Goal: Task Accomplishment & Management: Manage account settings

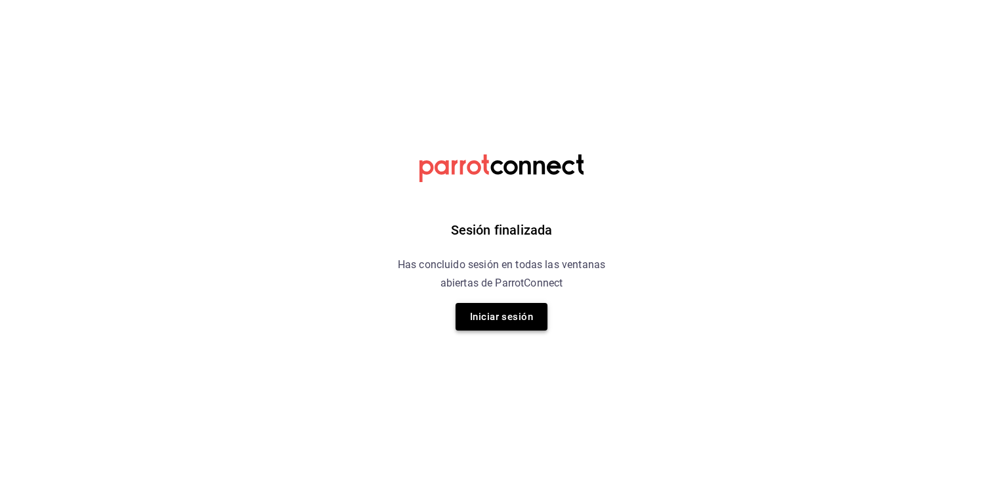
click at [507, 311] on button "Iniciar sesión" at bounding box center [502, 317] width 92 height 28
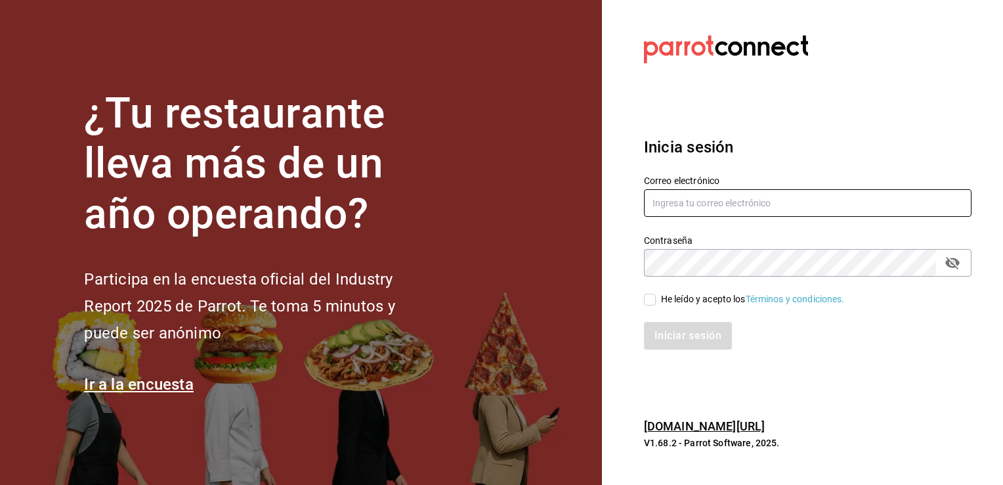
type input "[PERSON_NAME][EMAIL_ADDRESS][DOMAIN_NAME]"
click at [649, 297] on input "He leído y acepto los Términos y condiciones." at bounding box center [650, 300] width 12 height 12
checkbox input "true"
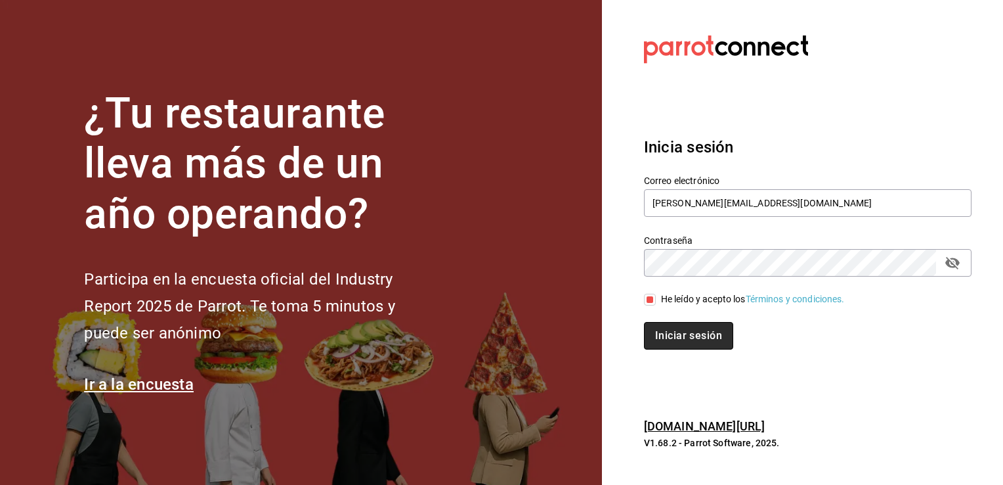
click at [688, 335] on button "Iniciar sesión" at bounding box center [688, 336] width 89 height 28
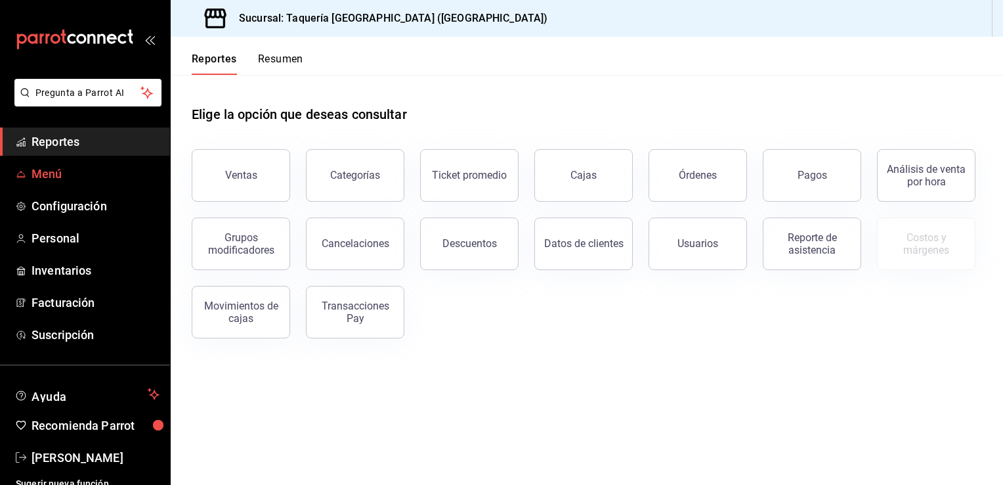
click at [87, 178] on span "Menú" at bounding box center [96, 174] width 128 height 18
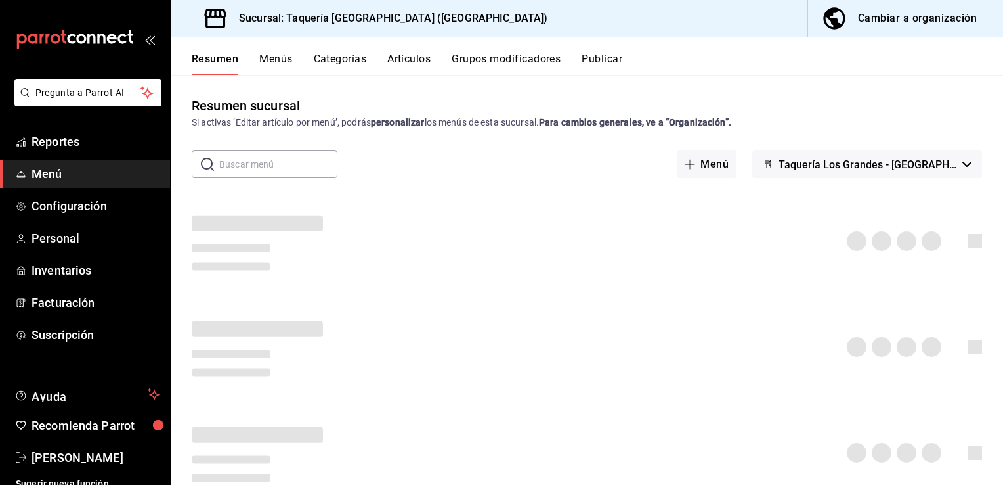
click at [517, 60] on button "Grupos modificadores" at bounding box center [506, 64] width 109 height 22
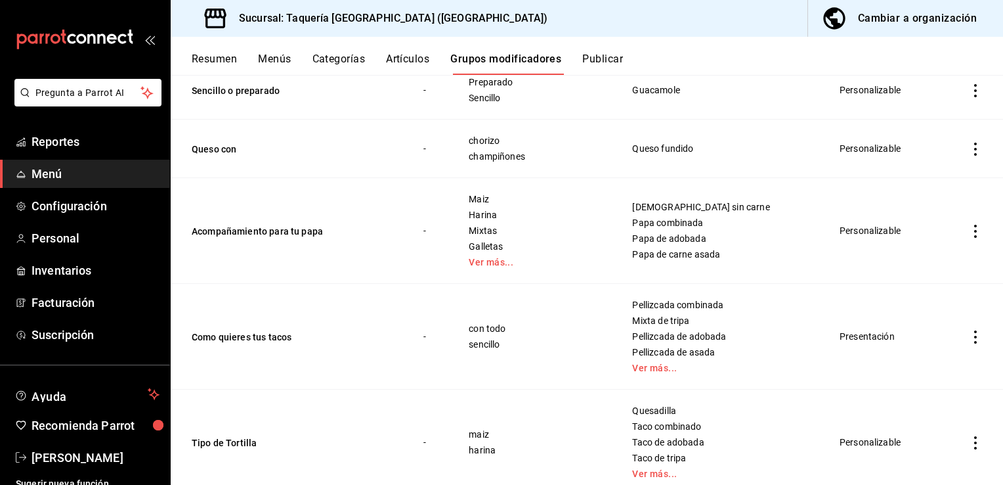
scroll to position [635, 0]
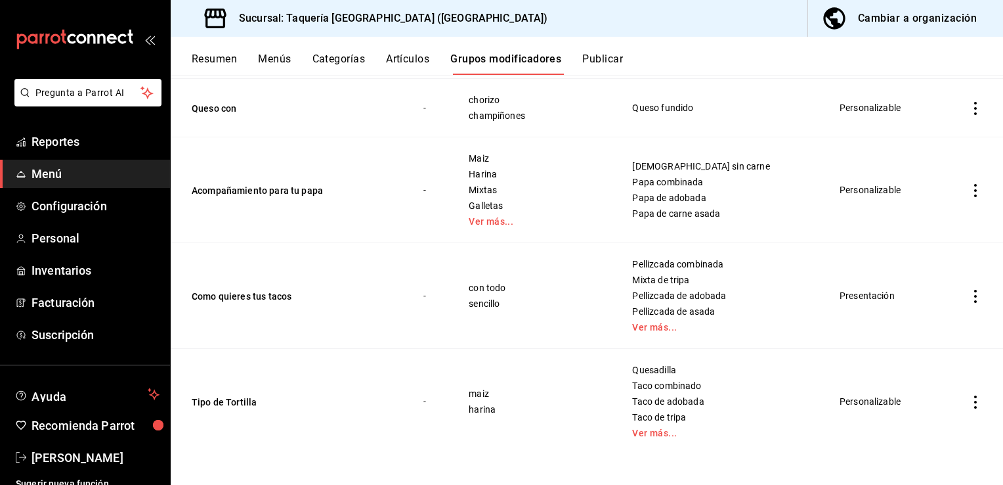
click at [969, 396] on icon "actions" at bounding box center [975, 401] width 13 height 13
click at [930, 399] on span "Editar" at bounding box center [926, 396] width 34 height 14
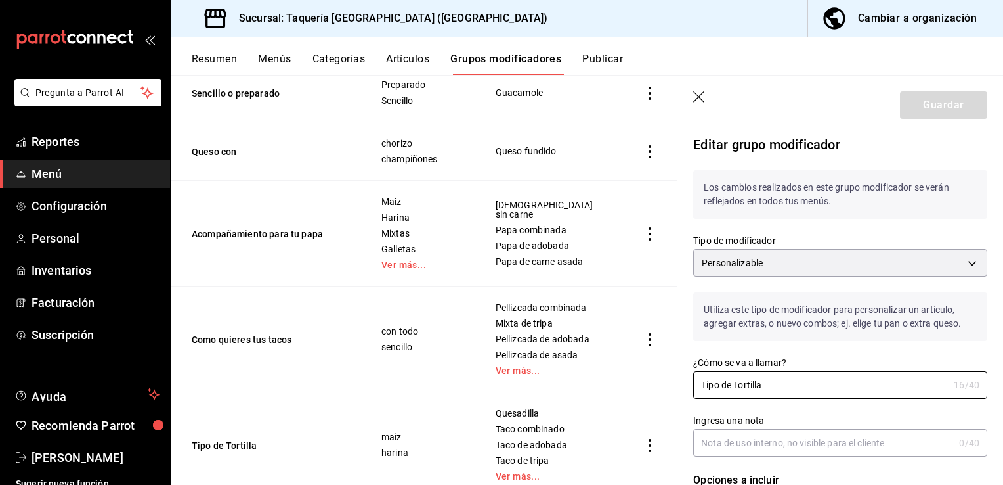
drag, startPoint x: 793, startPoint y: 393, endPoint x: 612, endPoint y: 373, distance: 182.3
click at [612, 373] on main "Grupos modificadores sucursal Para editar los grupos modificadores o cambios ge…" at bounding box center [587, 280] width 833 height 410
type input "1"
type input "p"
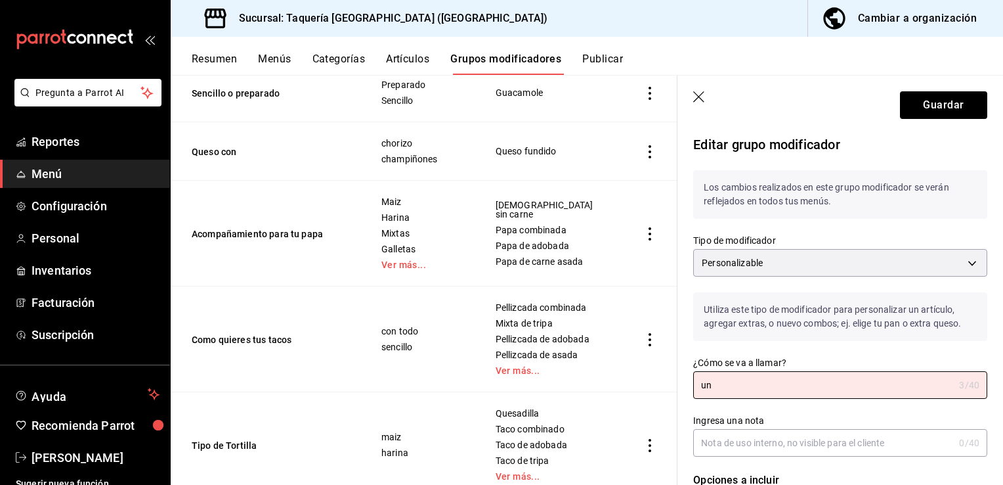
type input "u"
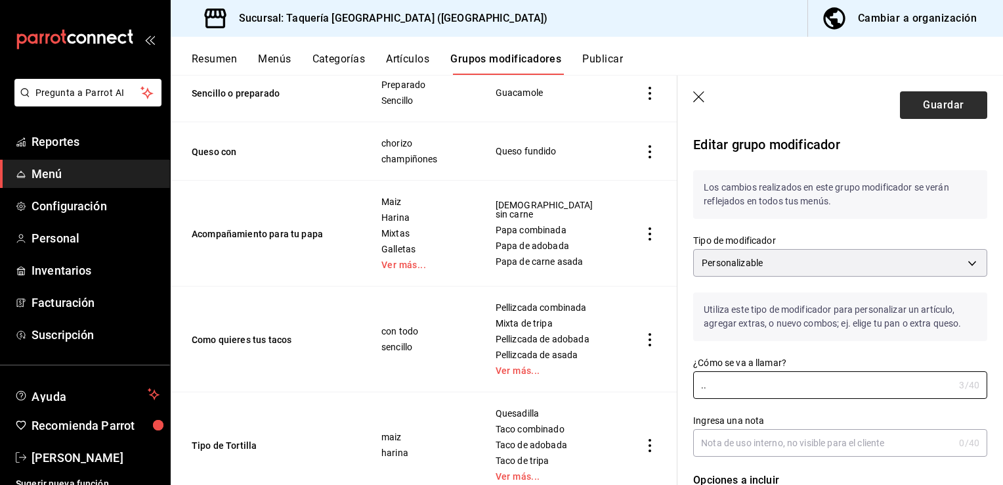
type input "."
type input "1.."
click at [943, 102] on button "Guardar" at bounding box center [943, 105] width 87 height 28
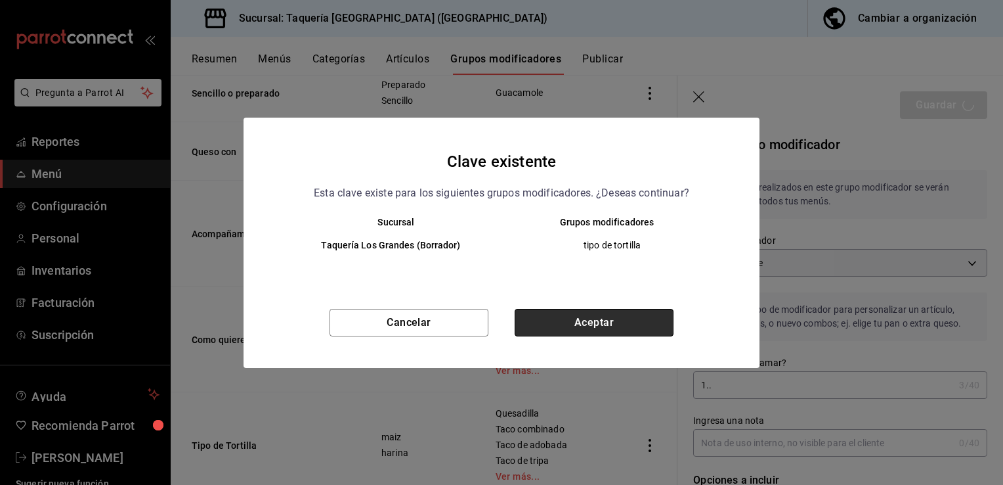
click at [643, 322] on button "Aceptar" at bounding box center [594, 323] width 159 height 28
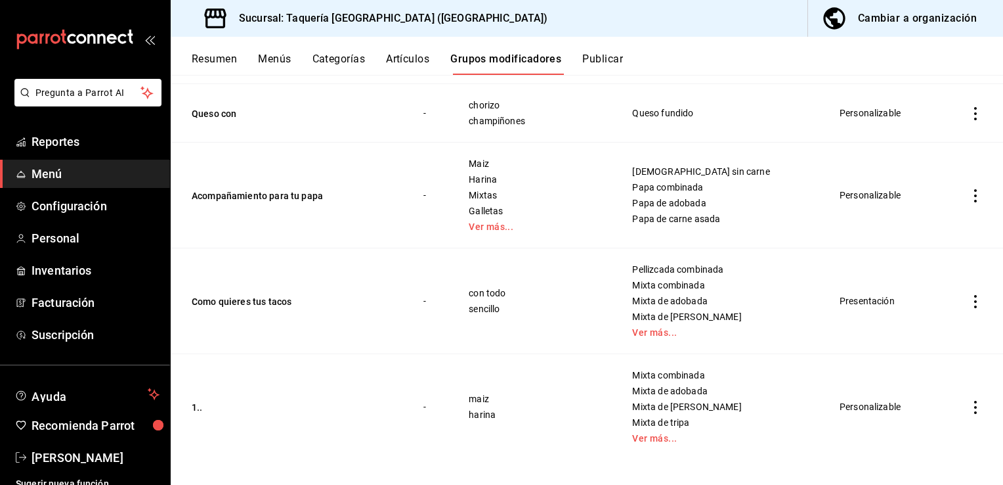
scroll to position [635, 0]
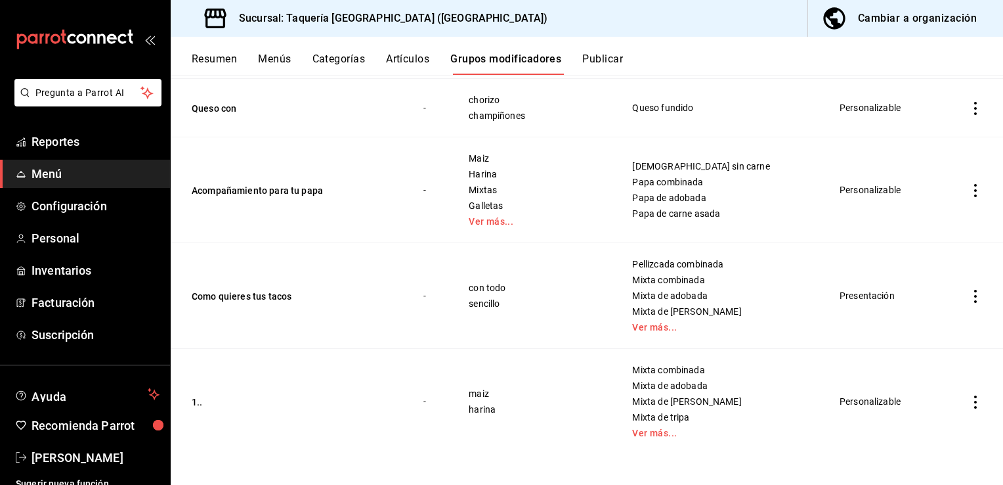
click at [969, 297] on icon "actions" at bounding box center [975, 296] width 13 height 13
click at [940, 327] on span "Editar" at bounding box center [926, 326] width 34 height 14
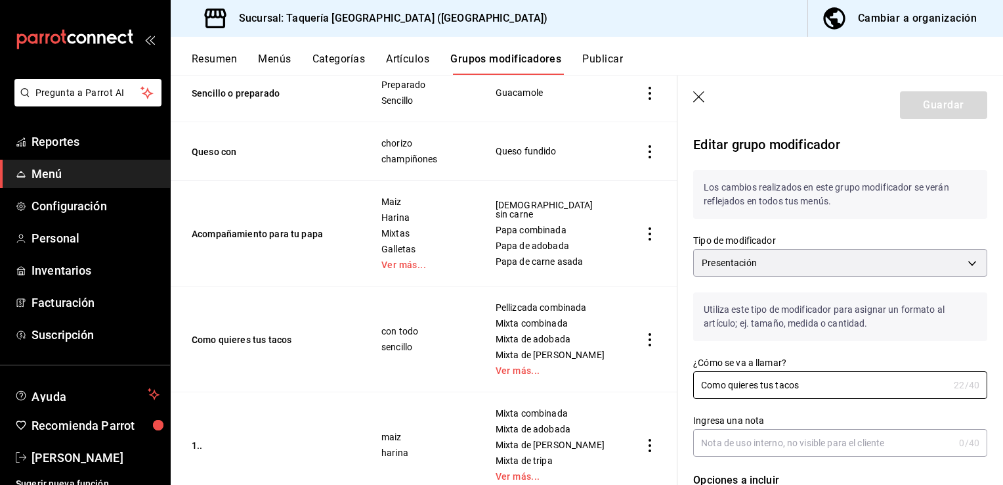
drag, startPoint x: 810, startPoint y: 376, endPoint x: 640, endPoint y: 396, distance: 171.2
click at [640, 396] on main "Grupos modificadores sucursal Para editar los grupos modificadores o cambios ge…" at bounding box center [587, 280] width 833 height 410
type input "2.."
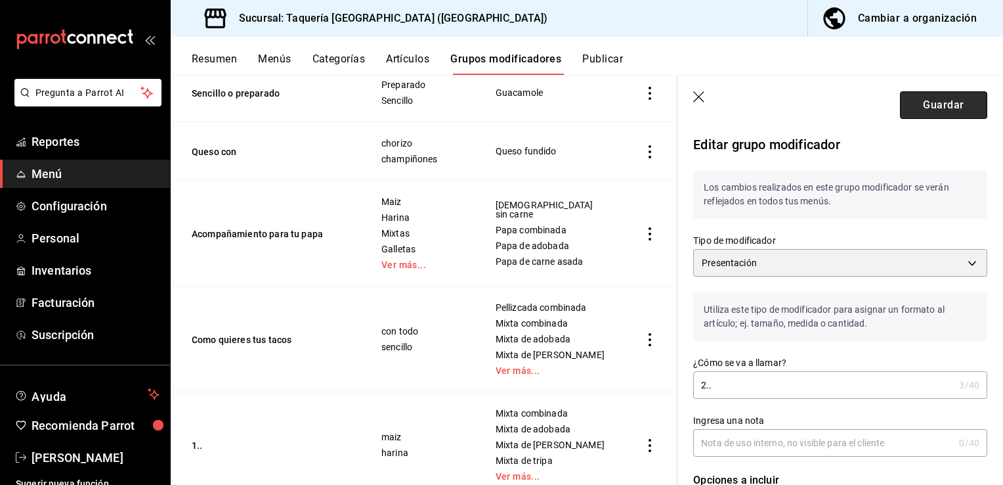
click at [930, 97] on button "Guardar" at bounding box center [943, 105] width 87 height 28
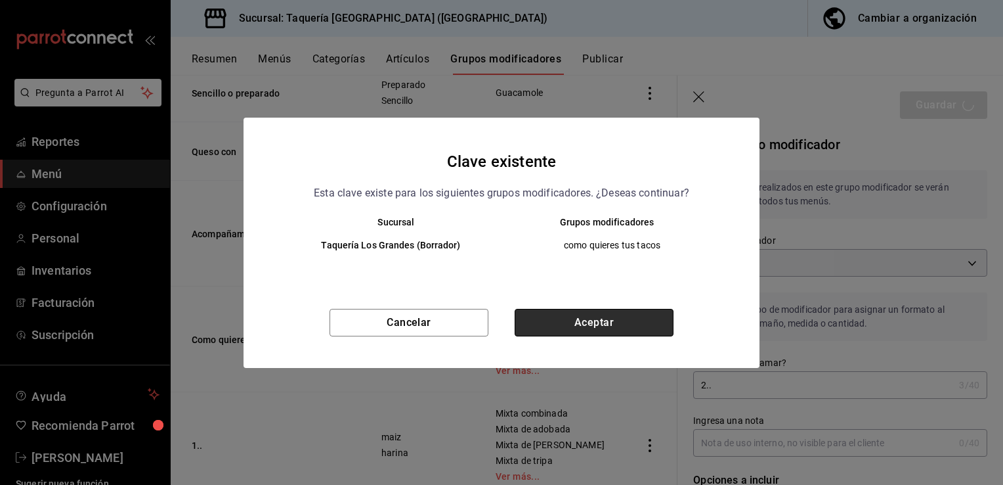
click at [630, 324] on button "Aceptar" at bounding box center [594, 323] width 159 height 28
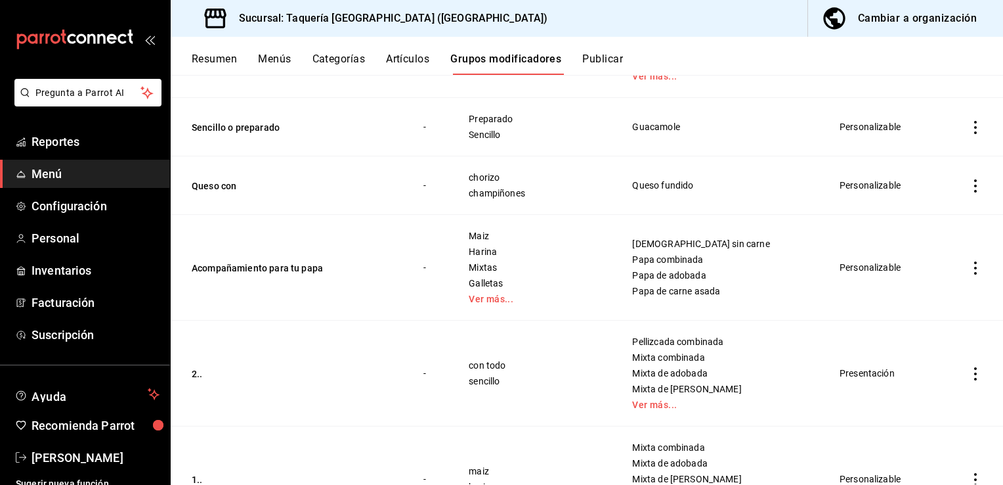
scroll to position [556, 0]
click at [974, 269] on icon "actions" at bounding box center [975, 269] width 3 height 13
click at [935, 292] on span "Editar" at bounding box center [926, 299] width 34 height 14
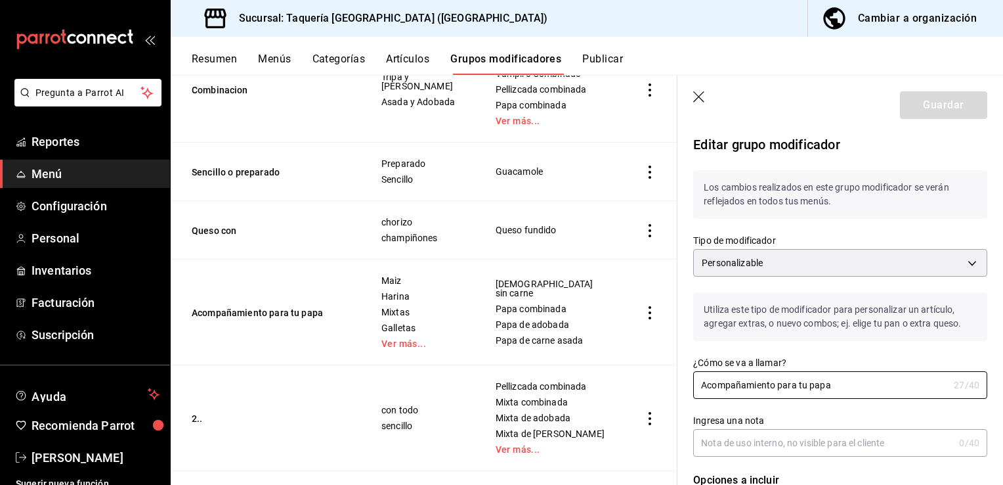
drag, startPoint x: 846, startPoint y: 380, endPoint x: 604, endPoint y: 379, distance: 241.6
click at [604, 379] on main "Grupos modificadores sucursal Para editar los grupos modificadores o cambios ge…" at bounding box center [587, 280] width 833 height 410
type input "1.-"
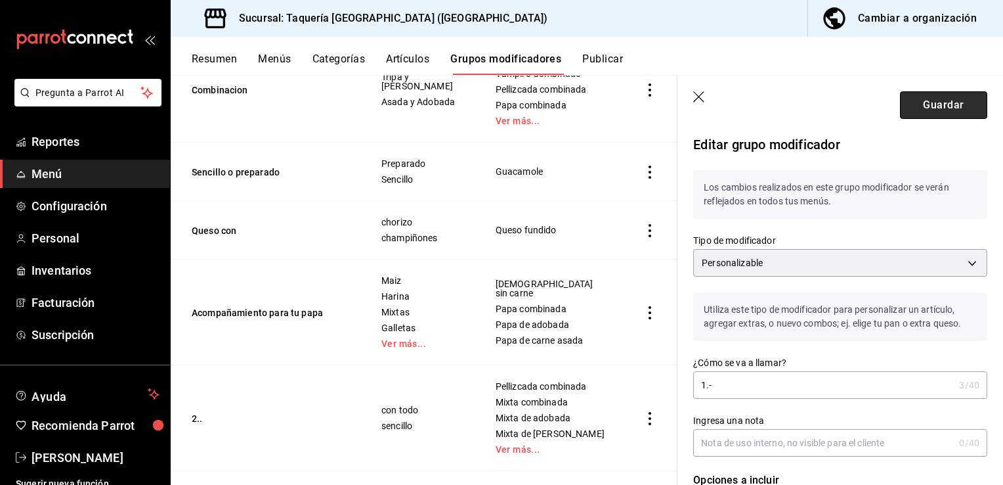
click at [937, 100] on button "Guardar" at bounding box center [943, 105] width 87 height 28
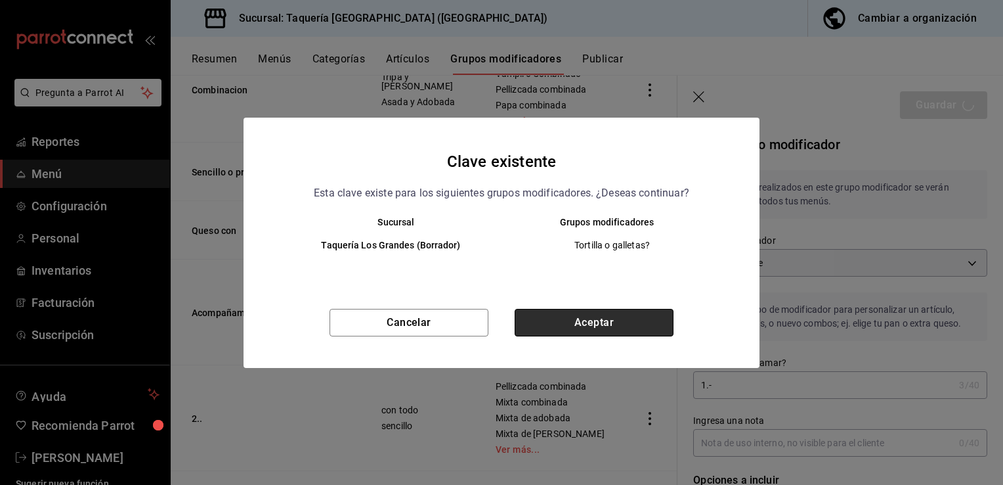
click at [620, 329] on button "Aceptar" at bounding box center [594, 323] width 159 height 28
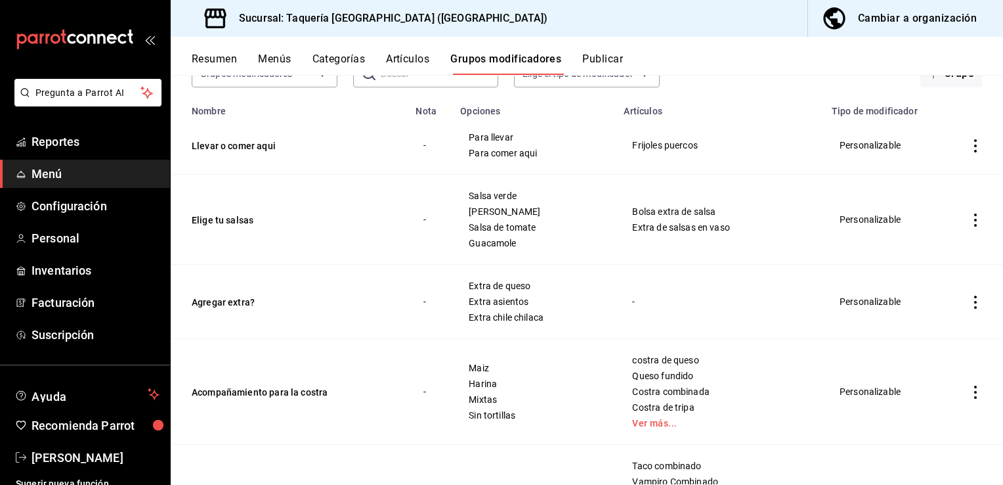
scroll to position [106, 0]
click at [969, 219] on icon "actions" at bounding box center [975, 219] width 13 height 13
click at [932, 246] on span "Editar" at bounding box center [926, 250] width 34 height 14
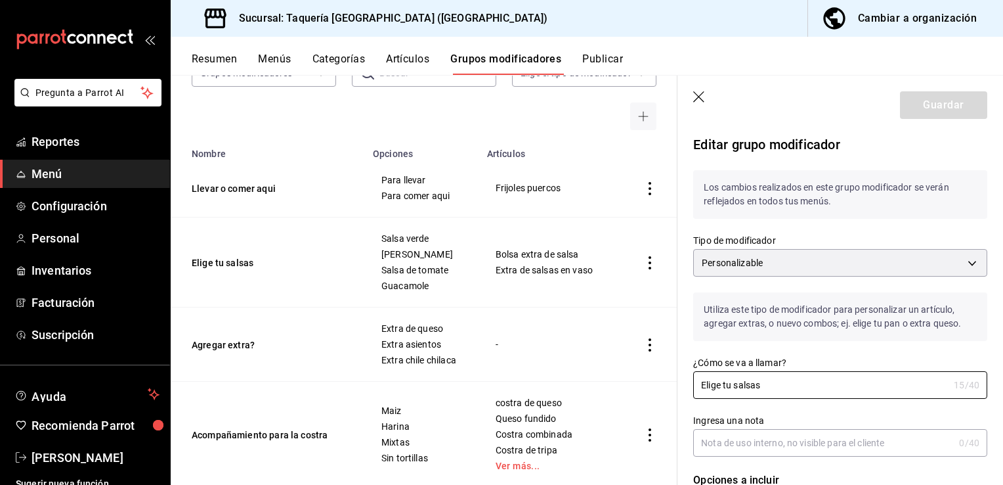
drag, startPoint x: 783, startPoint y: 387, endPoint x: 636, endPoint y: 389, distance: 147.1
click at [636, 389] on main "Grupos modificadores sucursal Para editar los grupos modificadores o cambios ge…" at bounding box center [587, 280] width 833 height 410
type input "..."
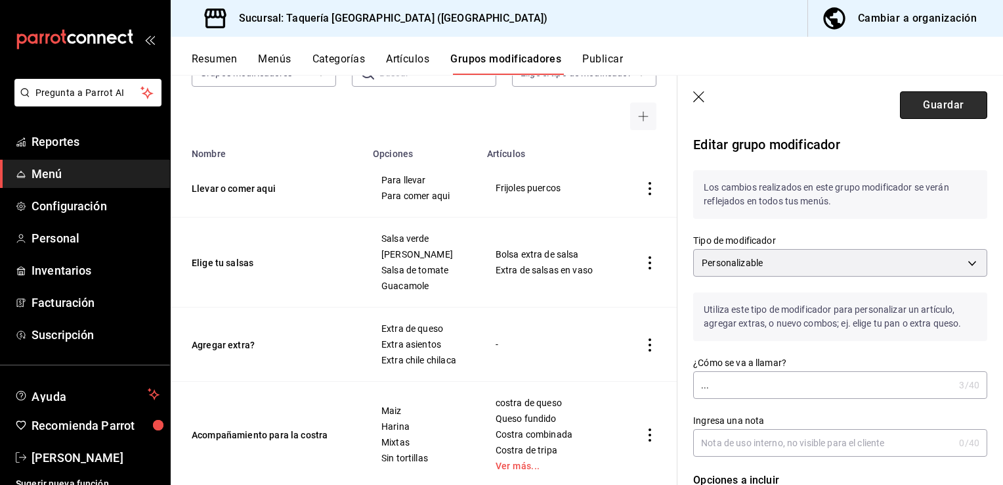
click at [927, 102] on button "Guardar" at bounding box center [943, 105] width 87 height 28
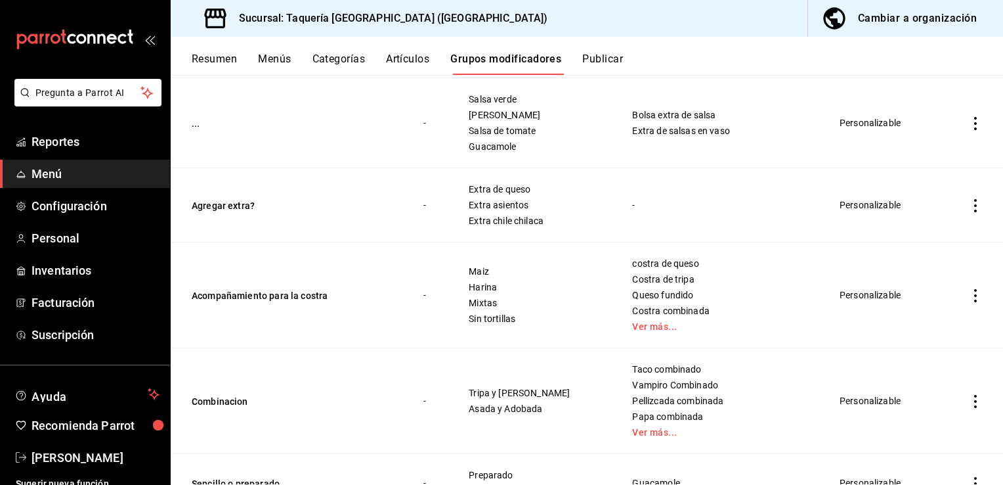
scroll to position [209, 0]
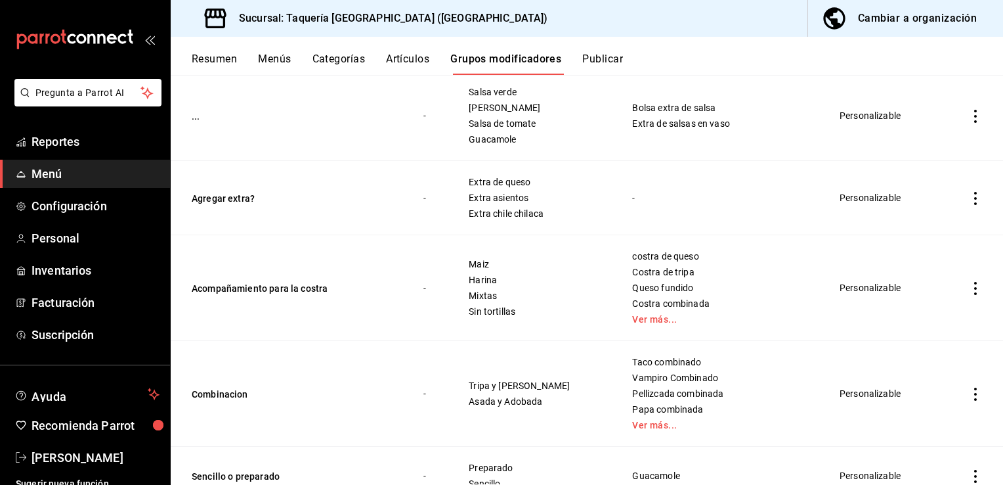
click at [969, 284] on icon "actions" at bounding box center [975, 288] width 13 height 13
click at [927, 319] on span "Editar" at bounding box center [926, 319] width 34 height 14
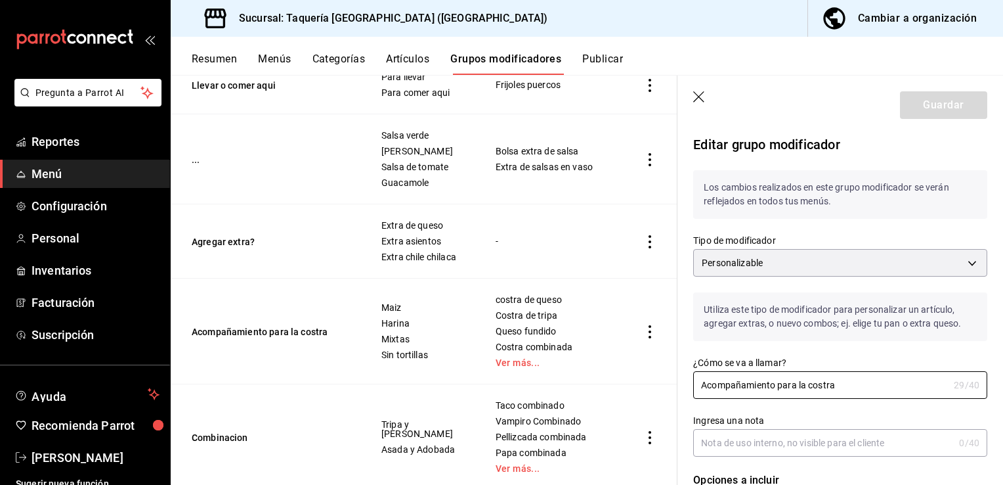
drag, startPoint x: 856, startPoint y: 381, endPoint x: 620, endPoint y: 395, distance: 236.8
click at [620, 395] on main "Grupos modificadores sucursal Para editar los grupos modificadores o cambios ge…" at bounding box center [587, 280] width 833 height 410
type input "1..."
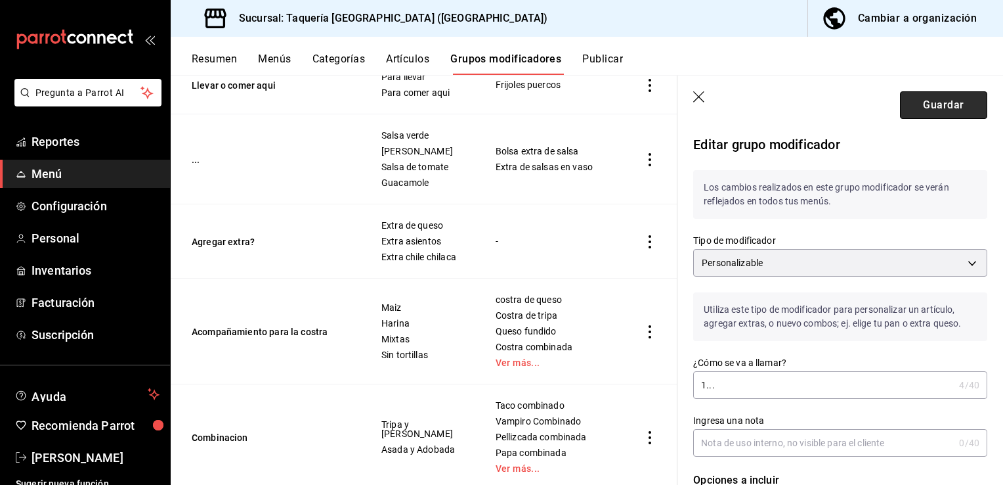
click at [938, 108] on button "Guardar" at bounding box center [943, 105] width 87 height 28
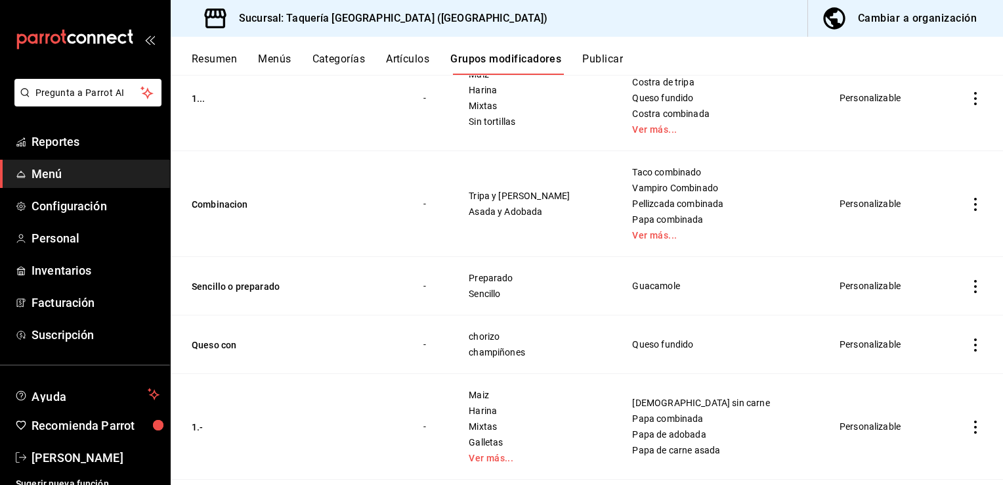
scroll to position [404, 0]
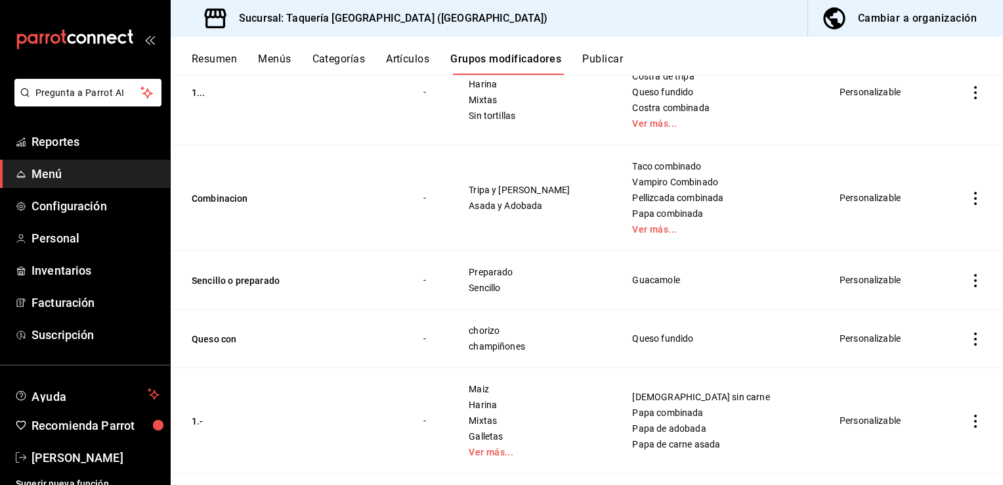
click at [969, 192] on icon "actions" at bounding box center [975, 198] width 13 height 13
click at [932, 229] on span "Editar" at bounding box center [926, 229] width 34 height 14
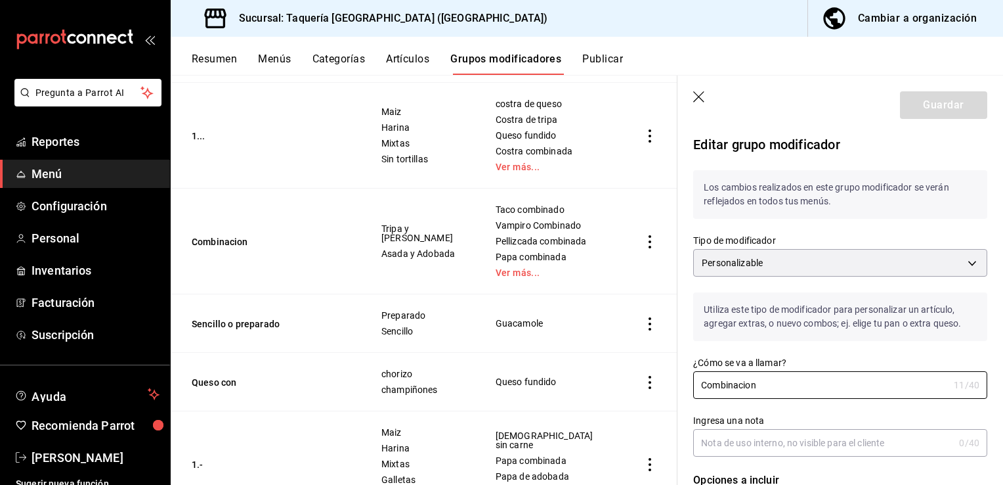
drag, startPoint x: 771, startPoint y: 389, endPoint x: 583, endPoint y: 375, distance: 188.3
click at [583, 375] on main "Grupos modificadores sucursal Para editar los grupos modificadores o cambios ge…" at bounding box center [587, 280] width 833 height 410
type input "3.."
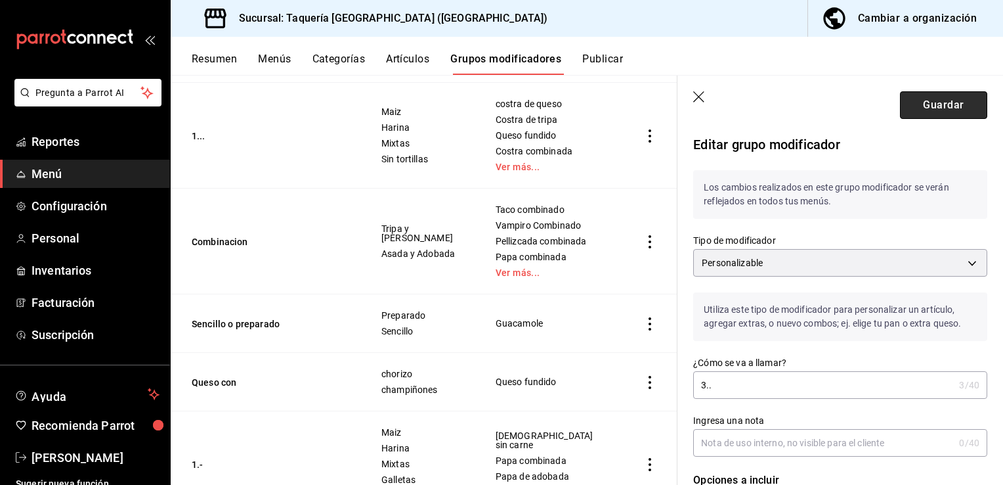
click at [925, 95] on button "Guardar" at bounding box center [943, 105] width 87 height 28
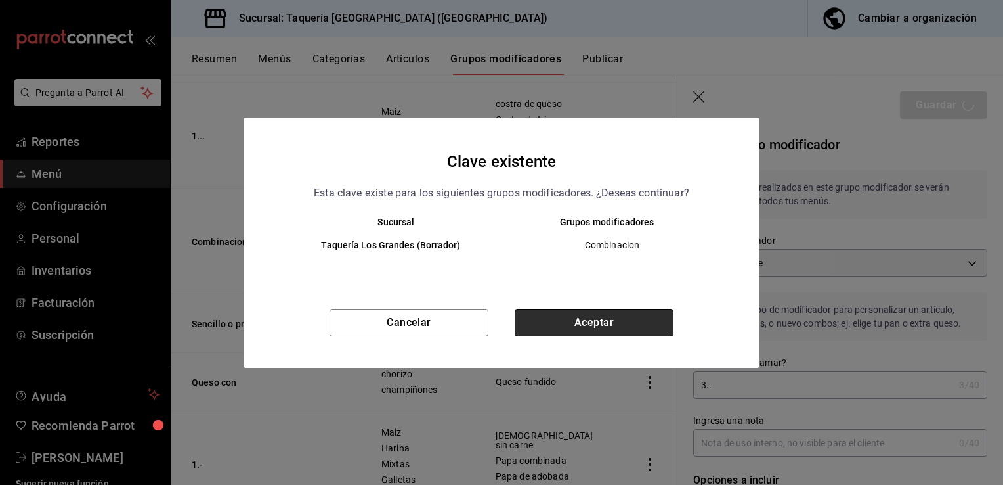
click at [613, 318] on button "Aceptar" at bounding box center [594, 323] width 159 height 28
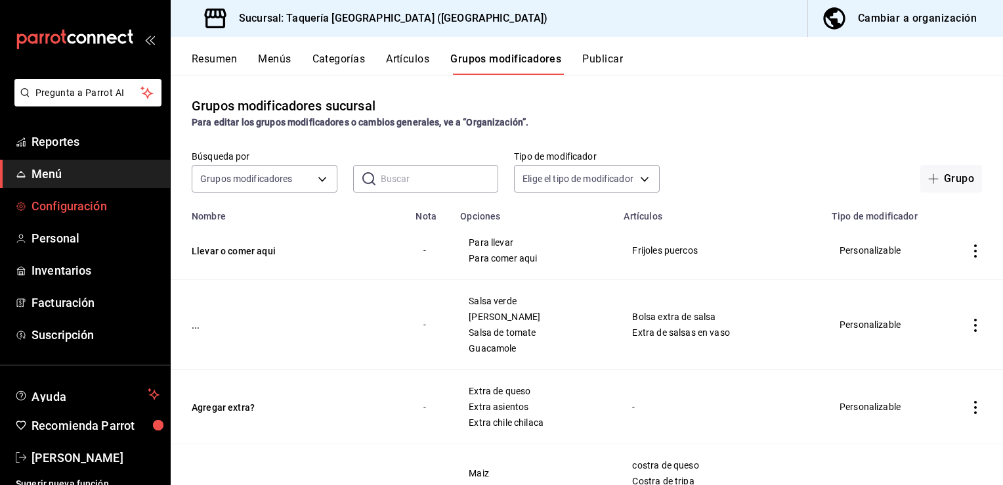
click at [106, 208] on span "Configuración" at bounding box center [96, 206] width 128 height 18
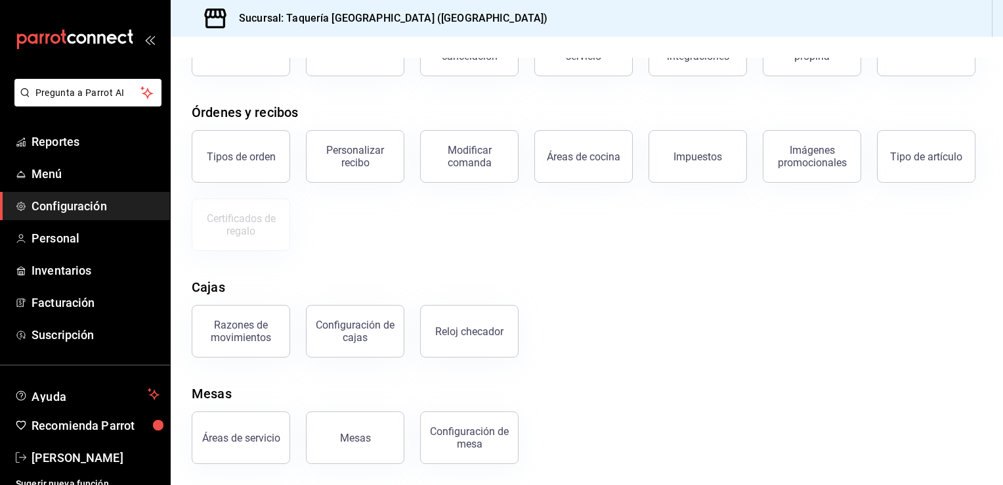
scroll to position [139, 0]
click at [502, 183] on button "Modificar comanda" at bounding box center [469, 156] width 98 height 53
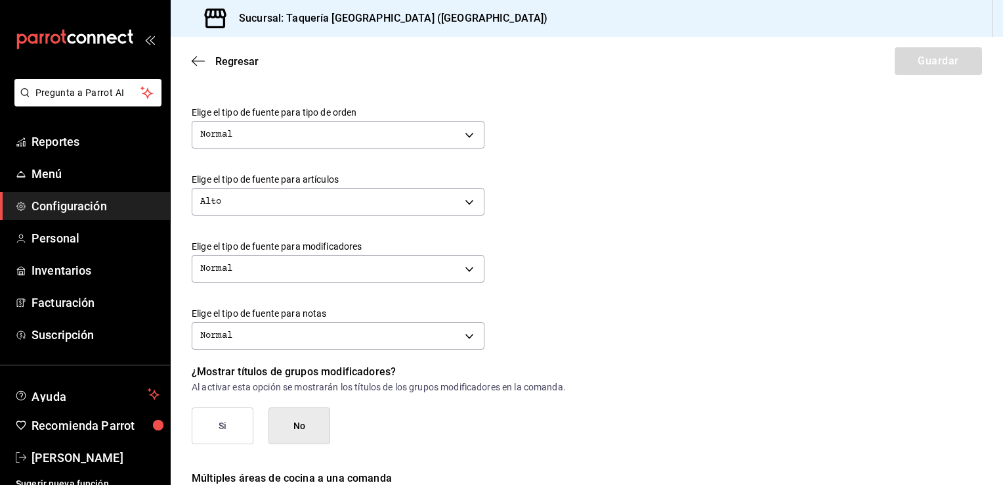
scroll to position [565, 0]
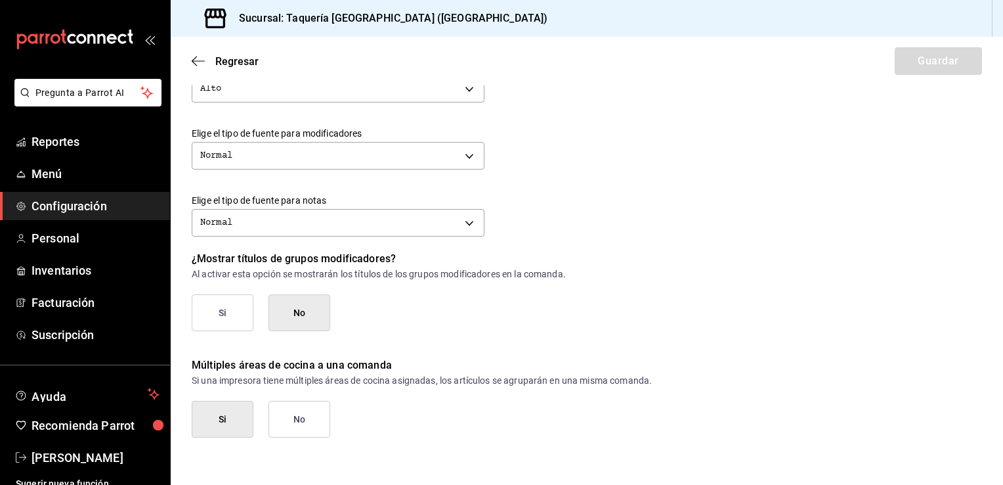
click at [211, 318] on button "Si" at bounding box center [223, 312] width 62 height 37
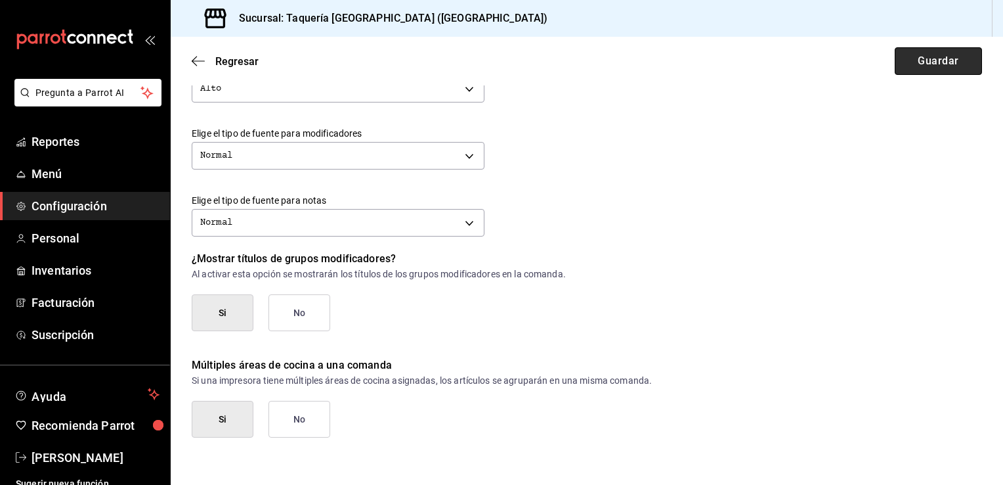
click at [917, 66] on button "Guardar" at bounding box center [938, 61] width 87 height 28
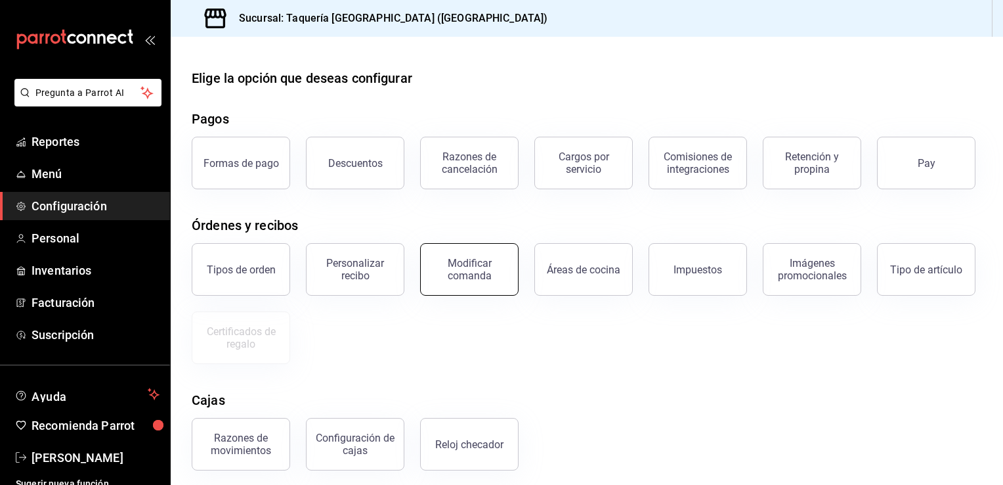
click at [479, 282] on div "Modificar comanda" at bounding box center [469, 269] width 81 height 25
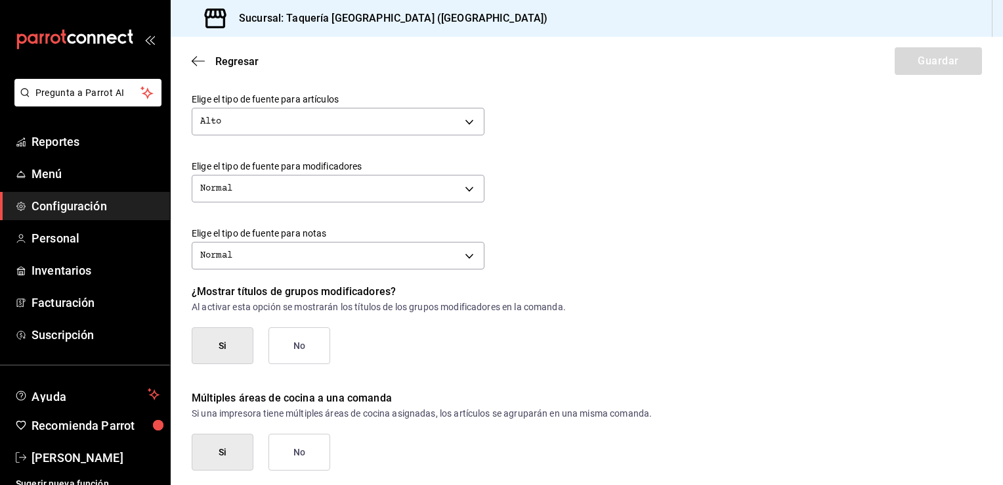
scroll to position [565, 0]
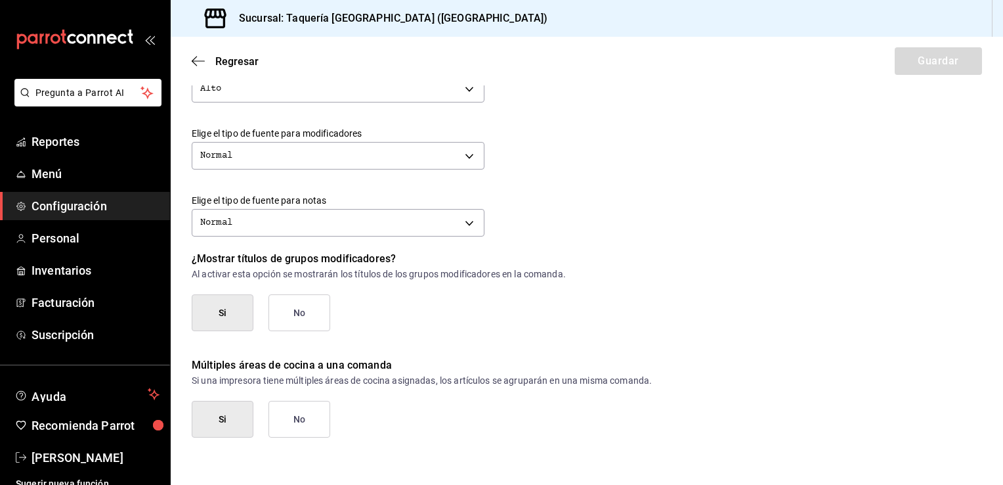
click at [311, 309] on button "No" at bounding box center [300, 312] width 62 height 37
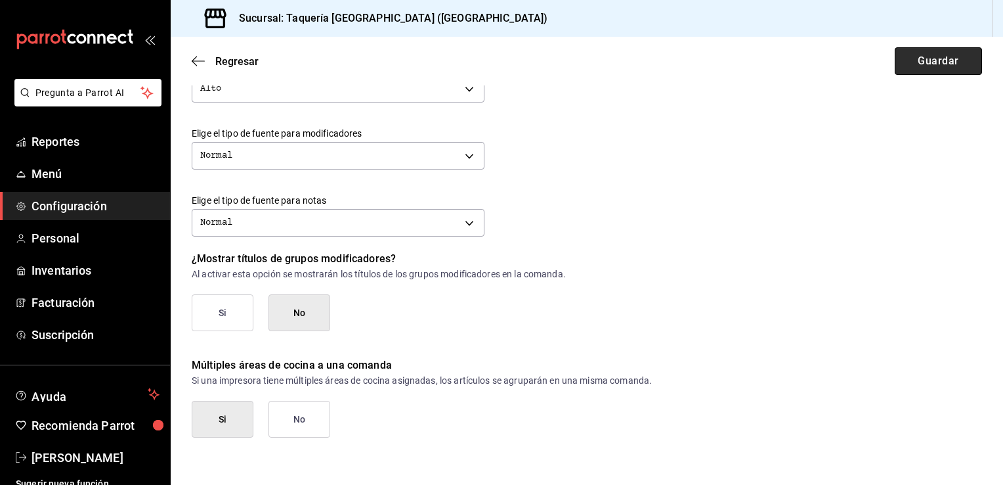
click at [934, 67] on button "Guardar" at bounding box center [938, 61] width 87 height 28
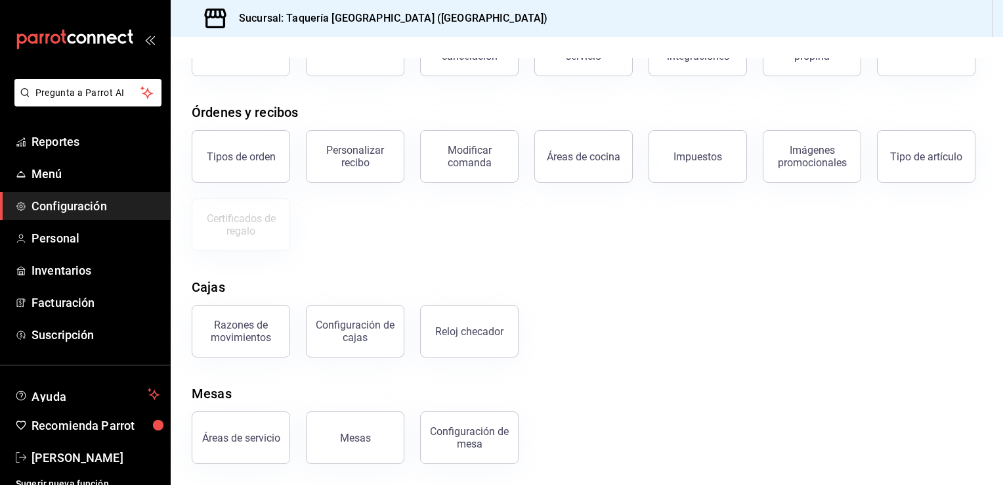
scroll to position [181, 0]
click at [362, 153] on div "Personalizar recibo" at bounding box center [355, 156] width 81 height 25
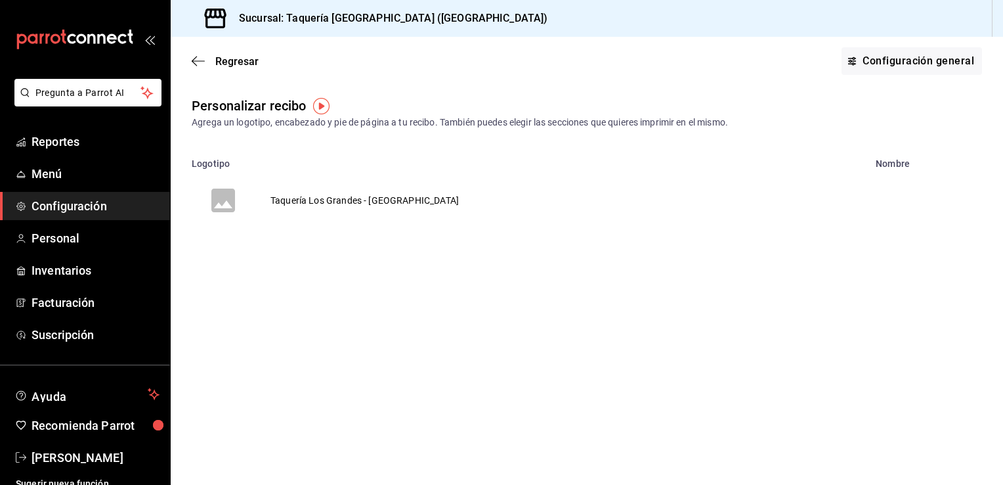
click at [378, 196] on td "Taquería Los Grandes - Monterrey" at bounding box center [365, 200] width 220 height 63
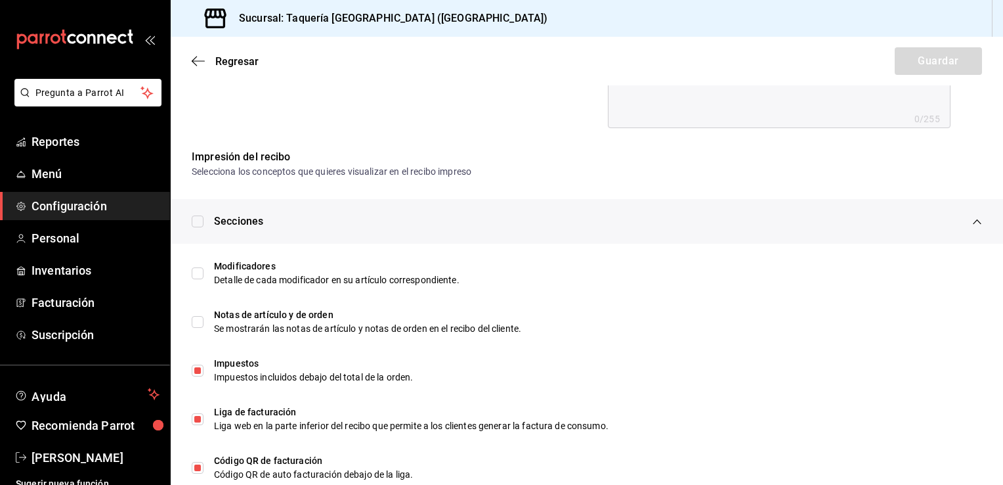
scroll to position [623, 0]
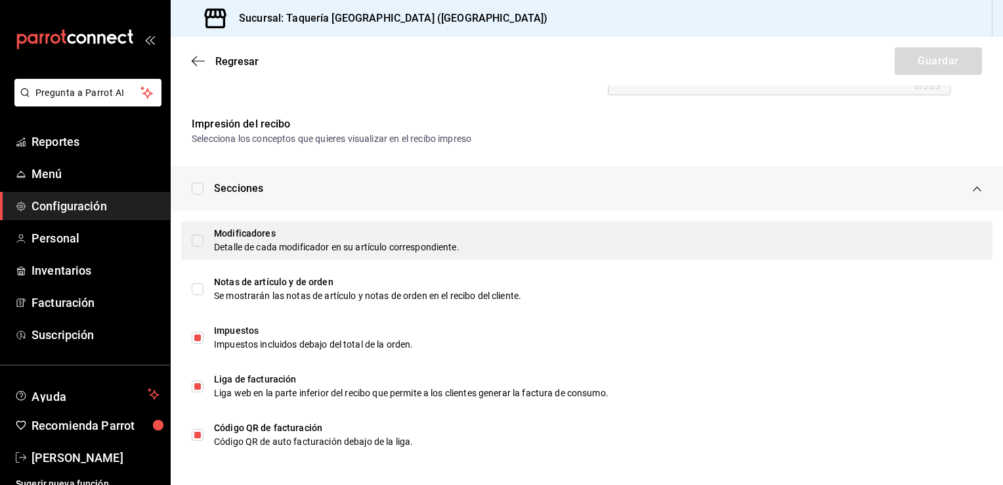
click at [200, 239] on input "checkbox" at bounding box center [198, 240] width 12 height 12
checkbox input "true"
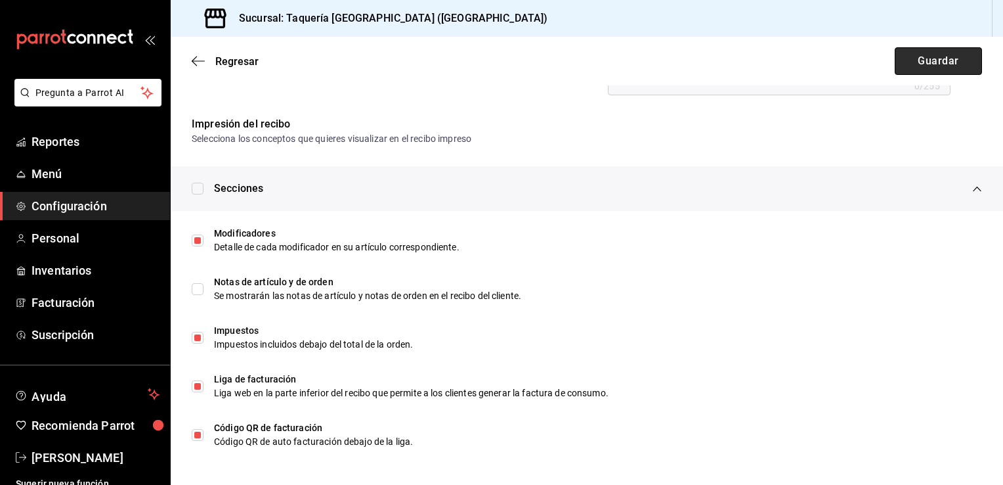
click at [909, 60] on button "Guardar" at bounding box center [938, 61] width 87 height 28
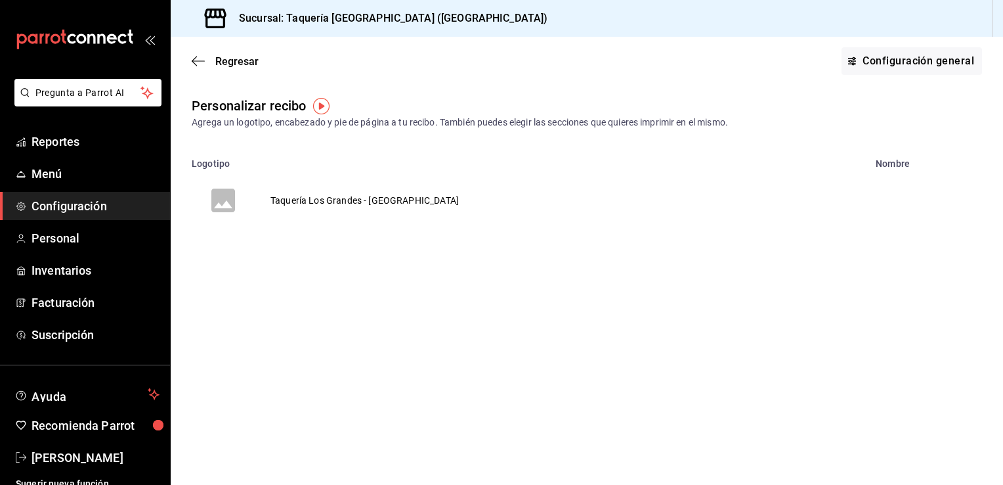
click at [228, 70] on div "Regresar Configuración general" at bounding box center [587, 61] width 833 height 49
click at [223, 66] on span "Regresar" at bounding box center [236, 61] width 43 height 12
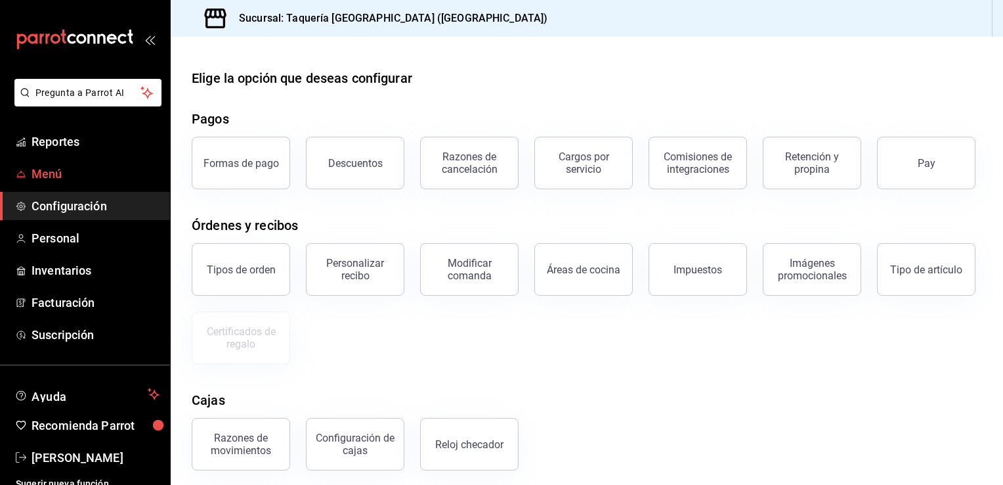
click at [92, 167] on span "Menú" at bounding box center [96, 174] width 128 height 18
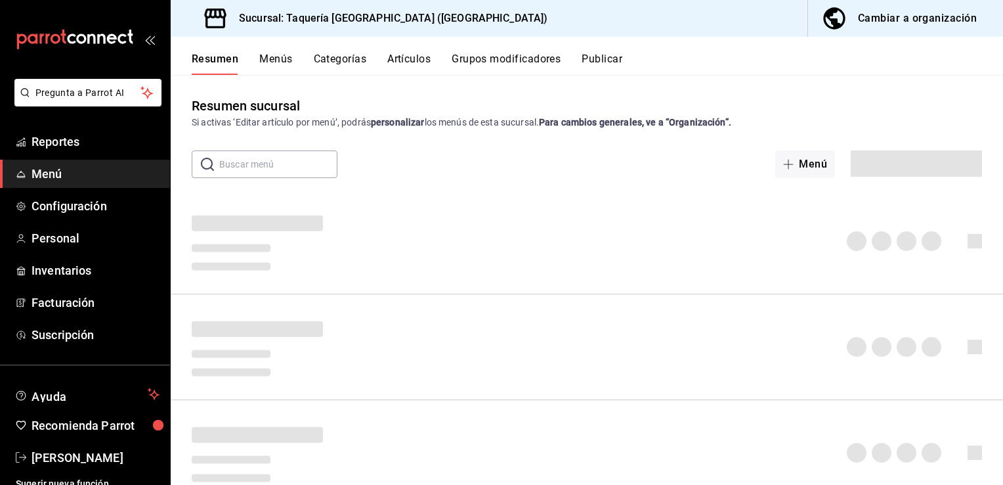
click at [493, 51] on div "Resumen Menús Categorías Artículos Grupos modificadores Publicar" at bounding box center [587, 56] width 833 height 38
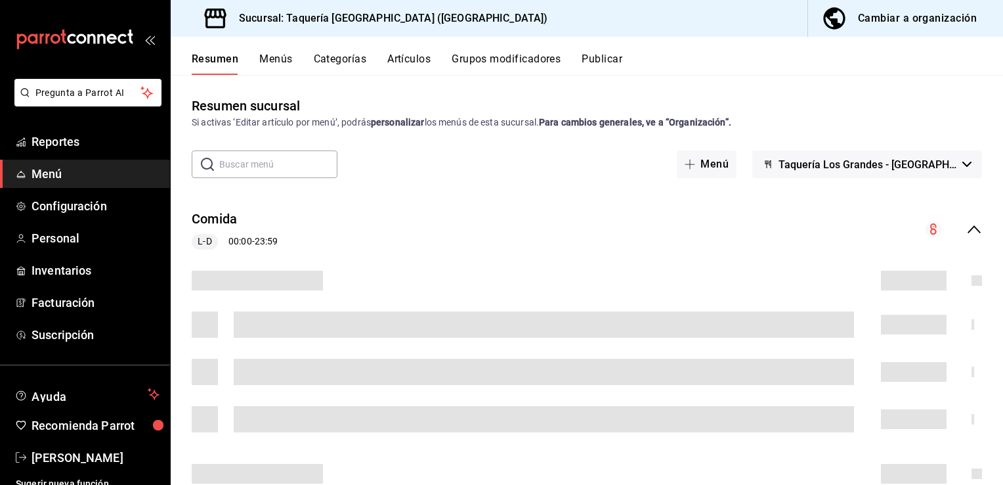
click at [504, 66] on button "Grupos modificadores" at bounding box center [506, 64] width 109 height 22
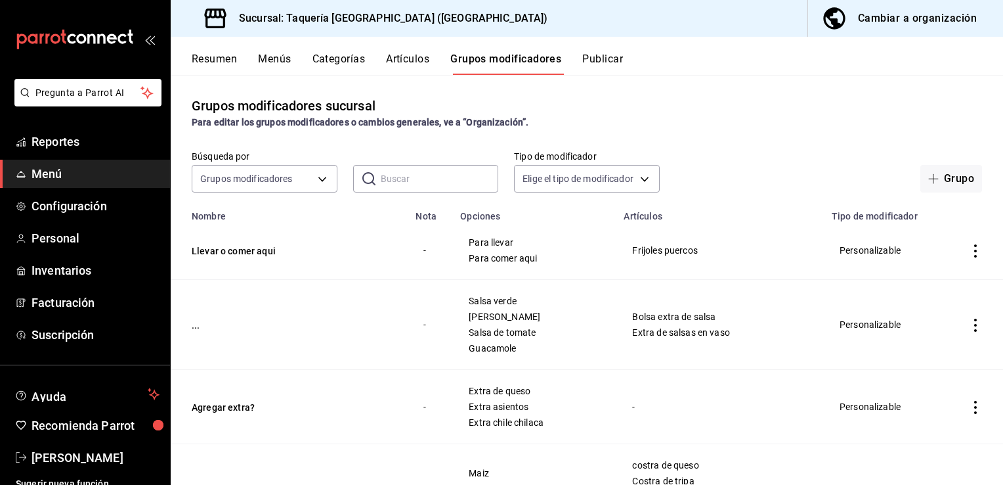
click at [598, 56] on button "Publicar" at bounding box center [602, 64] width 41 height 22
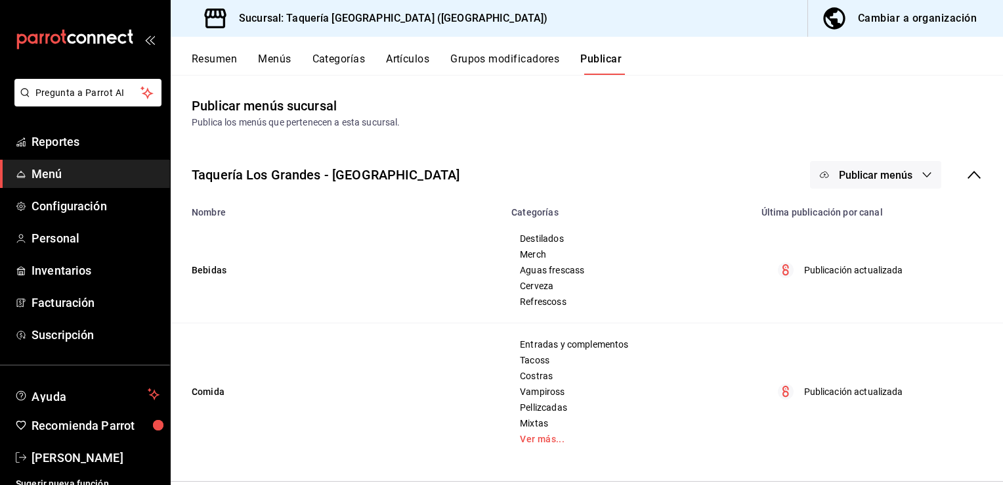
click at [923, 172] on icon "button" at bounding box center [927, 174] width 11 height 11
click at [917, 146] on div at bounding box center [501, 242] width 1003 height 485
click at [875, 169] on span "Publicar menús" at bounding box center [876, 175] width 74 height 12
click at [651, 117] on div at bounding box center [501, 242] width 1003 height 485
click at [522, 56] on button "Grupos modificadores" at bounding box center [504, 64] width 109 height 22
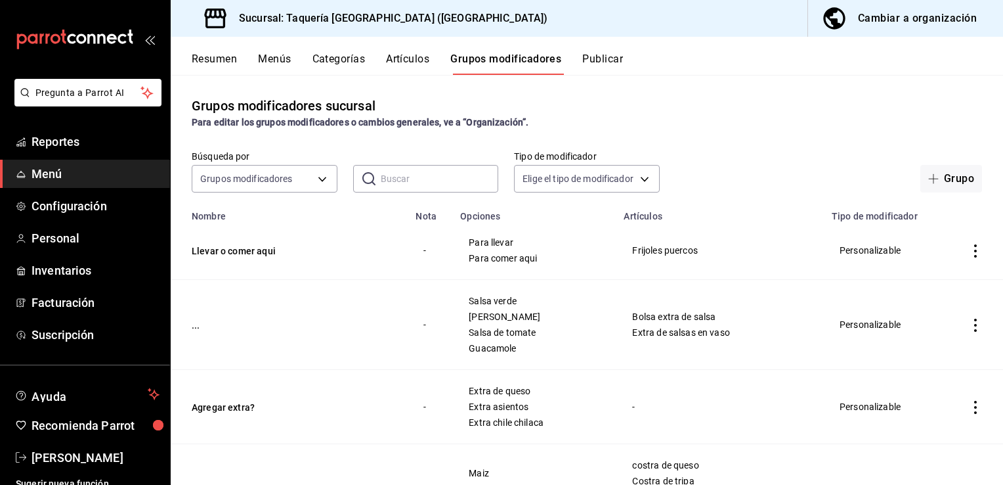
click at [877, 17] on div "Cambiar a organización" at bounding box center [917, 18] width 119 height 18
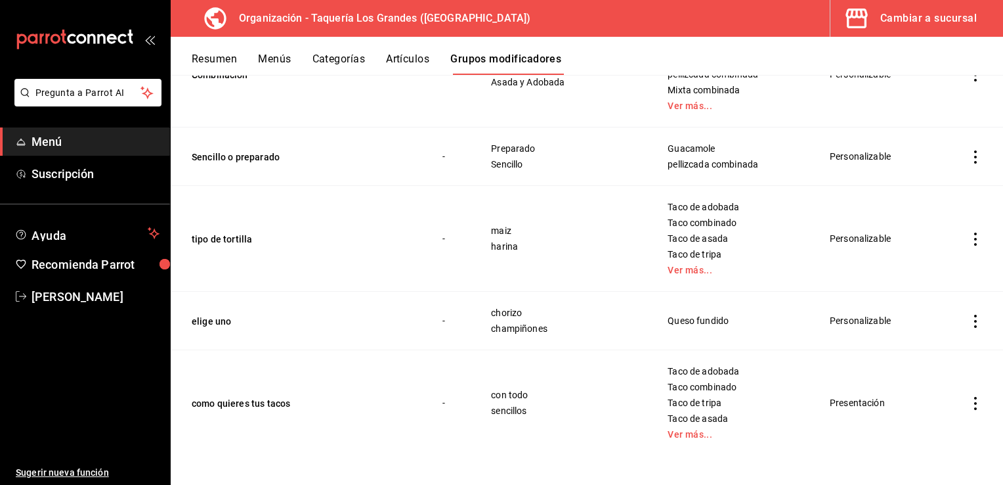
scroll to position [307, 0]
click at [969, 236] on icon "actions" at bounding box center [975, 236] width 13 height 13
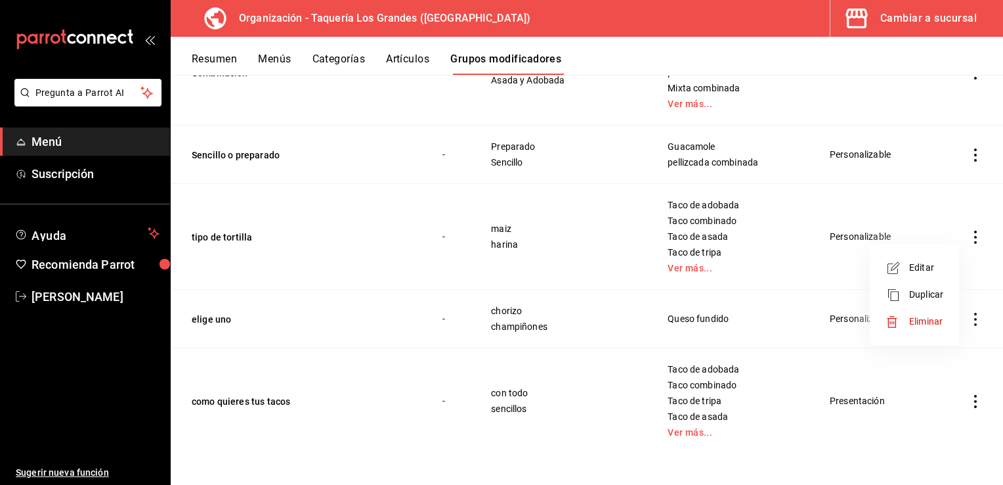
click at [931, 267] on span "Editar" at bounding box center [926, 268] width 34 height 14
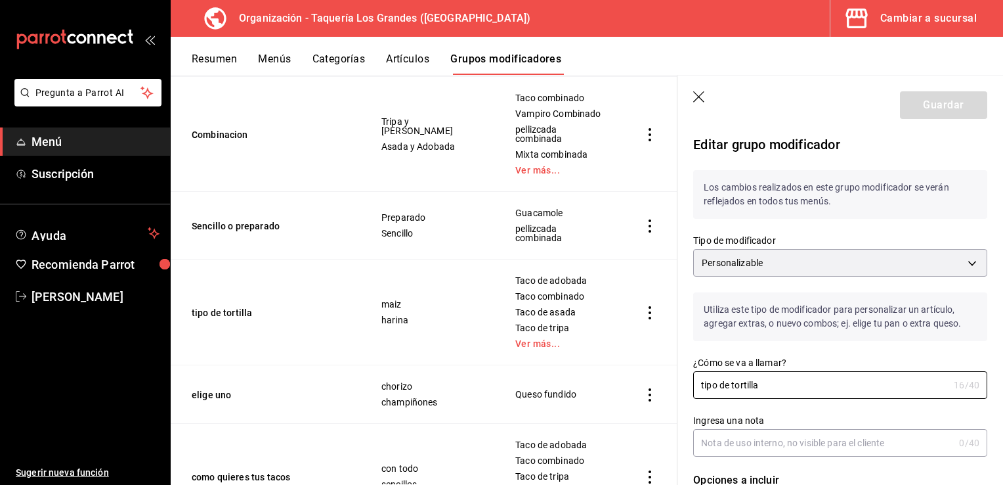
drag, startPoint x: 771, startPoint y: 387, endPoint x: 632, endPoint y: 368, distance: 140.6
click at [632, 368] on main "Grupos modificadores organización Crea y asigna modificadores a tus artículos. …" at bounding box center [587, 280] width 833 height 410
type input "1.."
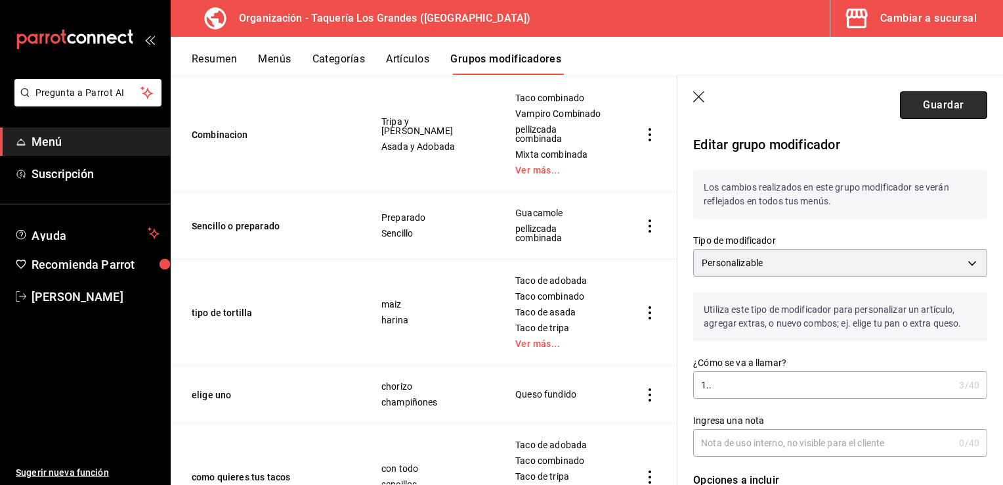
click at [917, 103] on button "Guardar" at bounding box center [943, 105] width 87 height 28
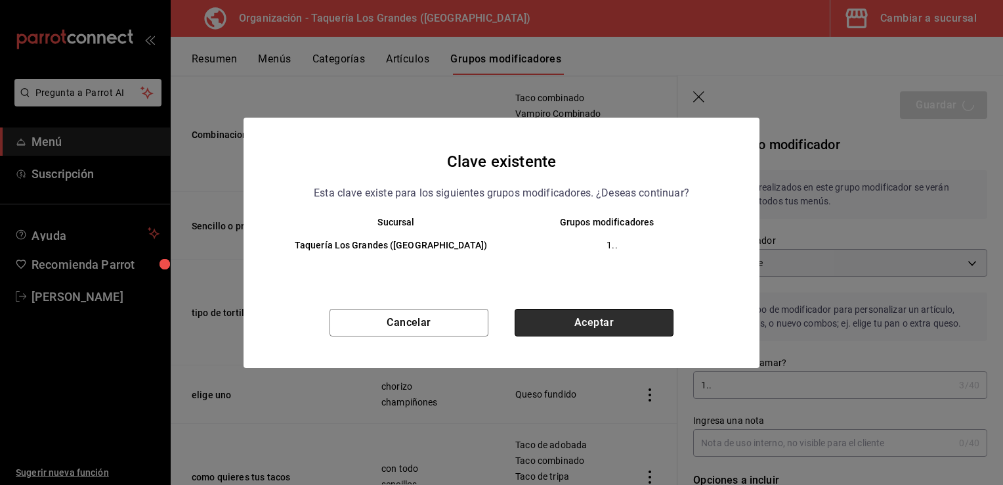
click at [612, 320] on button "Aceptar" at bounding box center [594, 323] width 159 height 28
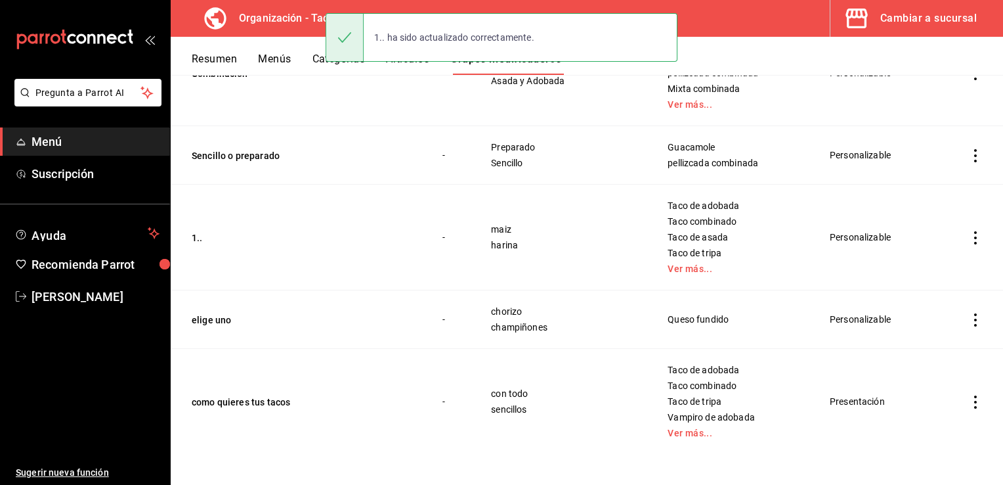
scroll to position [307, 0]
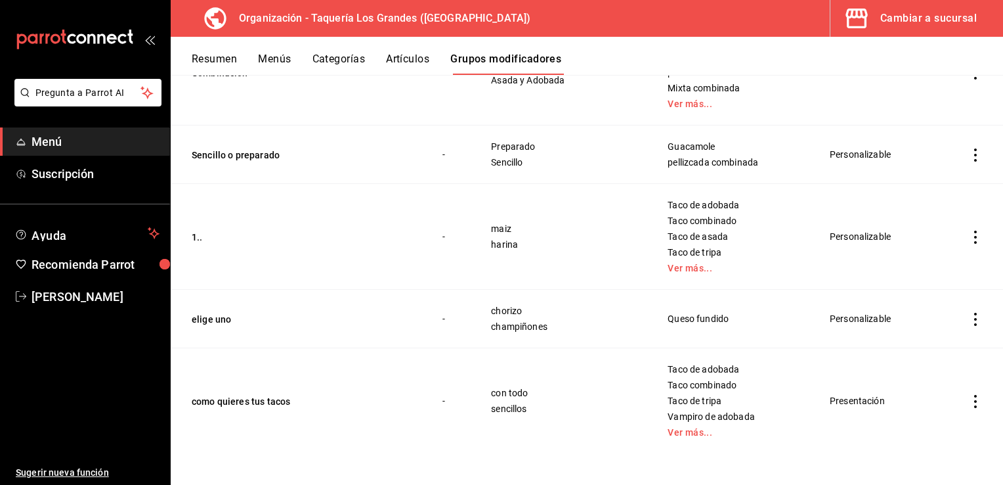
click at [969, 403] on icon "actions" at bounding box center [975, 401] width 13 height 13
click at [932, 403] on span "Editar" at bounding box center [926, 396] width 34 height 14
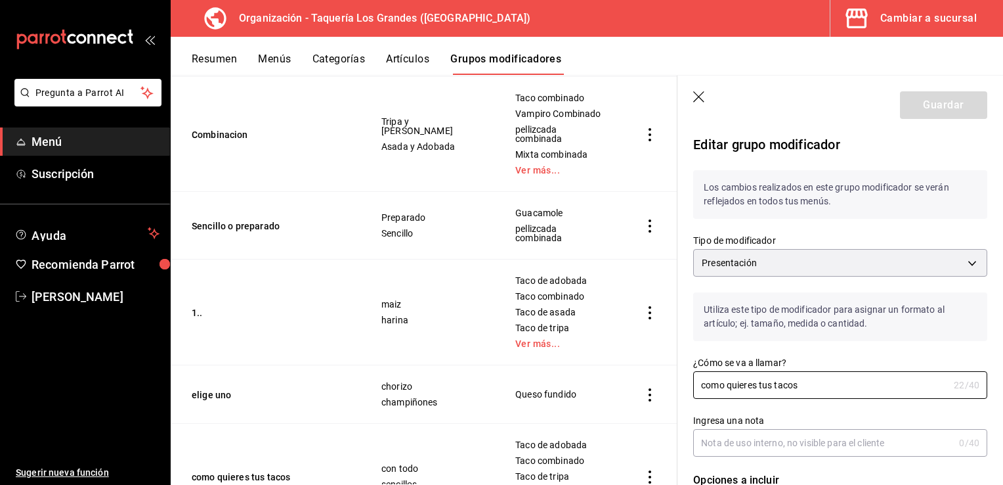
drag, startPoint x: 806, startPoint y: 395, endPoint x: 588, endPoint y: 385, distance: 218.2
click at [588, 385] on main "Grupos modificadores organización Crea y asigna modificadores a tus artículos. …" at bounding box center [587, 280] width 833 height 410
type input "2.."
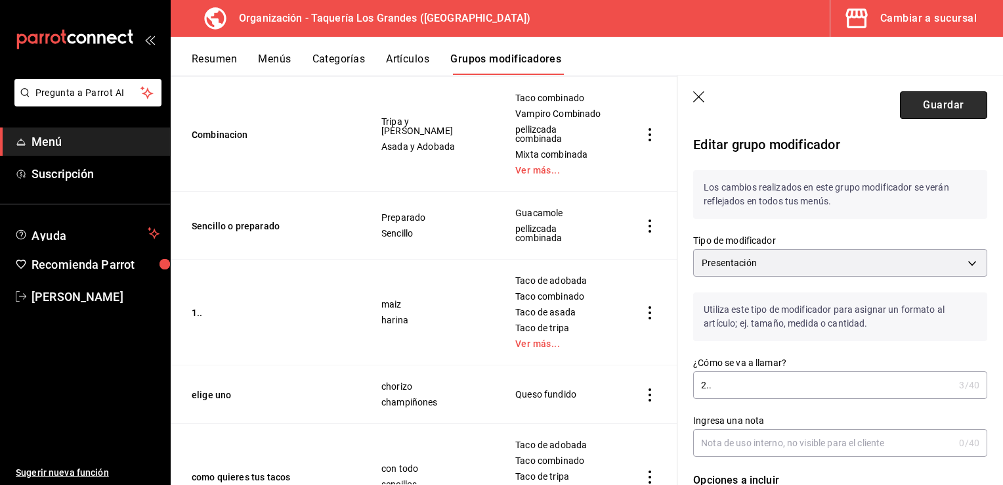
click at [926, 103] on button "Guardar" at bounding box center [943, 105] width 87 height 28
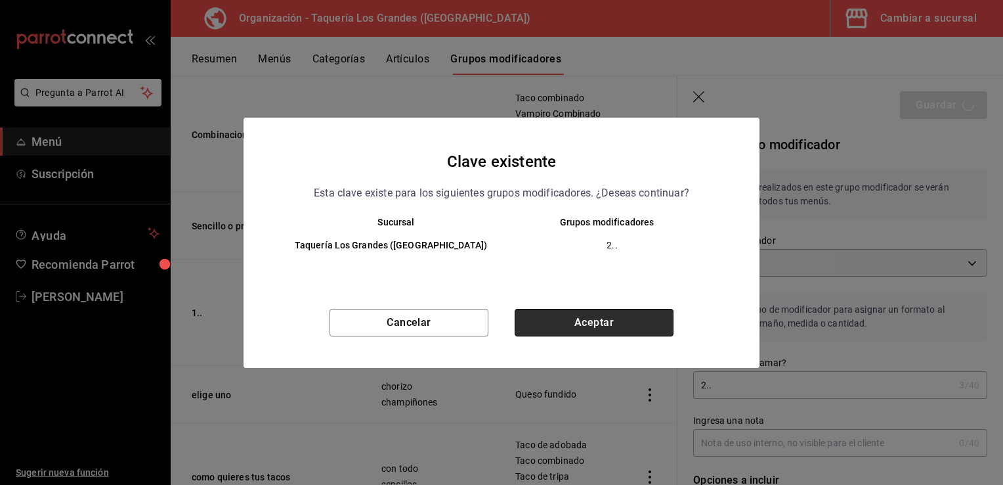
click at [620, 318] on button "Aceptar" at bounding box center [594, 323] width 159 height 28
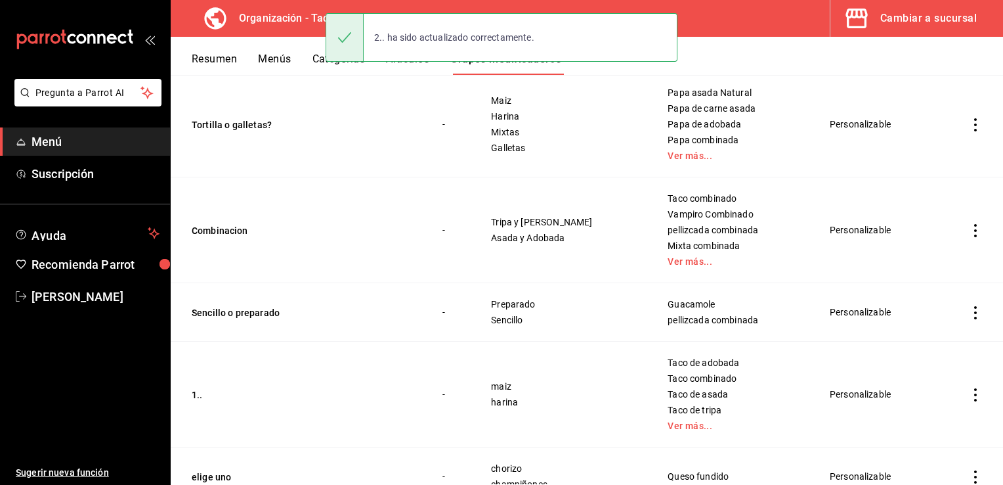
scroll to position [162, 0]
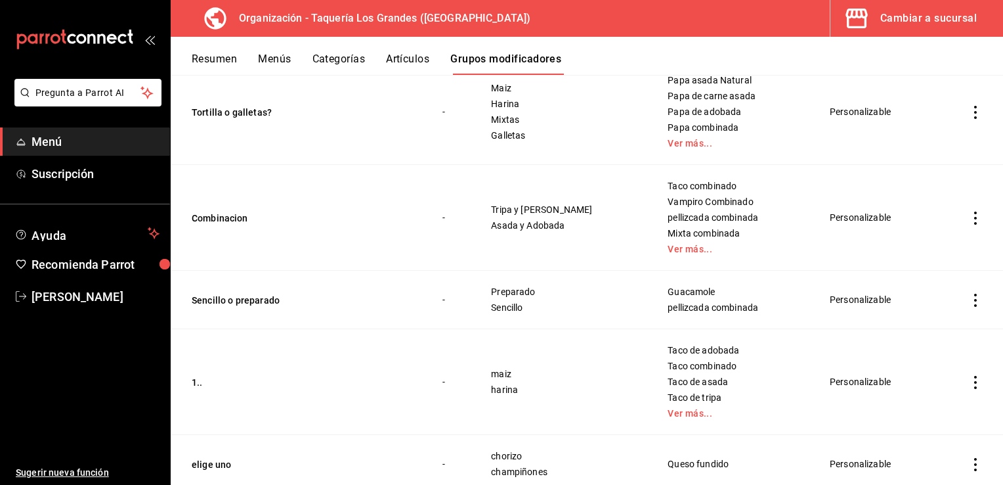
click at [969, 221] on icon "actions" at bounding box center [975, 217] width 13 height 13
click at [915, 240] on li "Editar" at bounding box center [914, 248] width 79 height 27
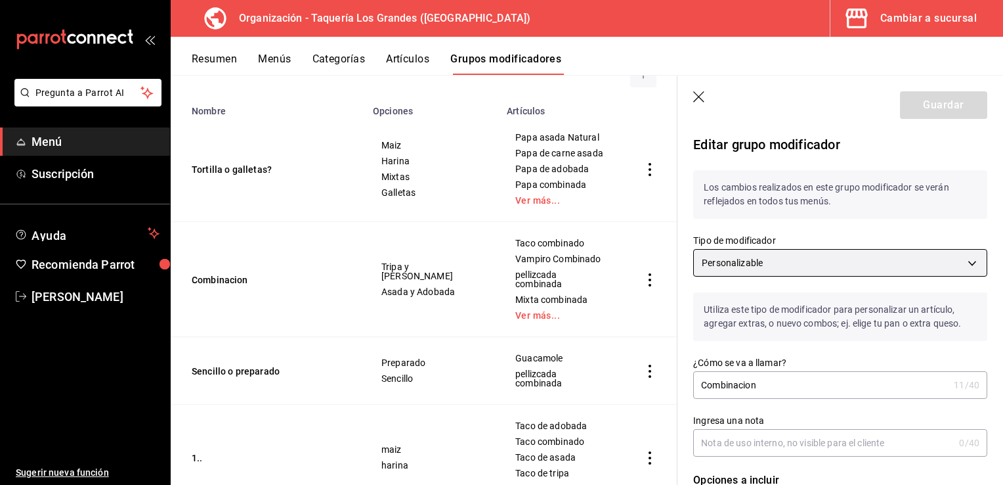
click at [768, 261] on body "Pregunta a Parrot AI Menú Suscripción Ayuda Recomienda Parrot Melissa Vea Suger…" at bounding box center [501, 242] width 1003 height 485
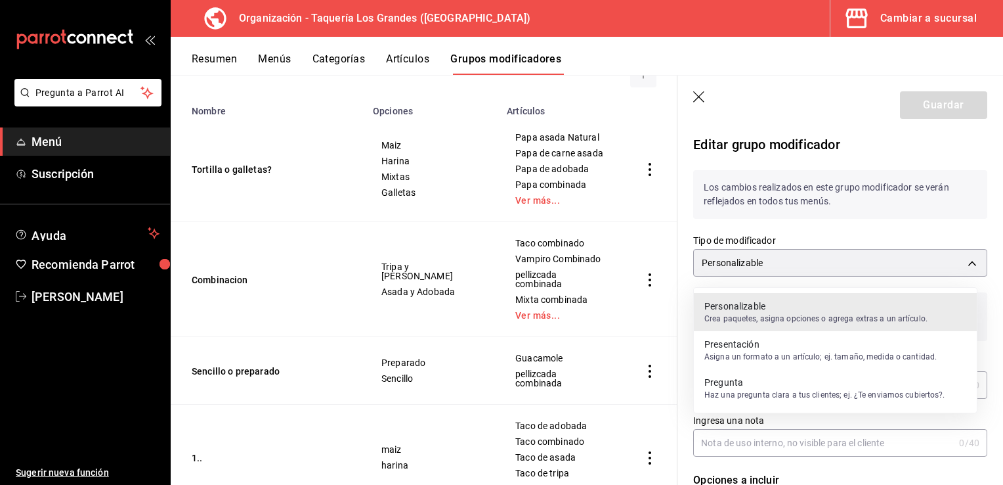
click at [785, 251] on div at bounding box center [501, 242] width 1003 height 485
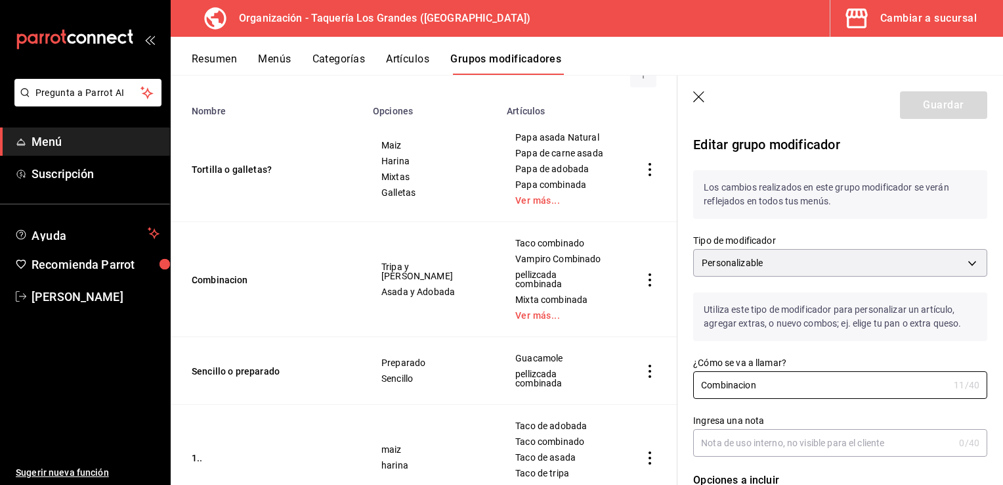
drag, startPoint x: 785, startPoint y: 380, endPoint x: 604, endPoint y: 374, distance: 180.6
click at [604, 374] on main "Grupos modificadores organización Crea y asigna modificadores a tus artículos. …" at bounding box center [587, 280] width 833 height 410
type input "3.."
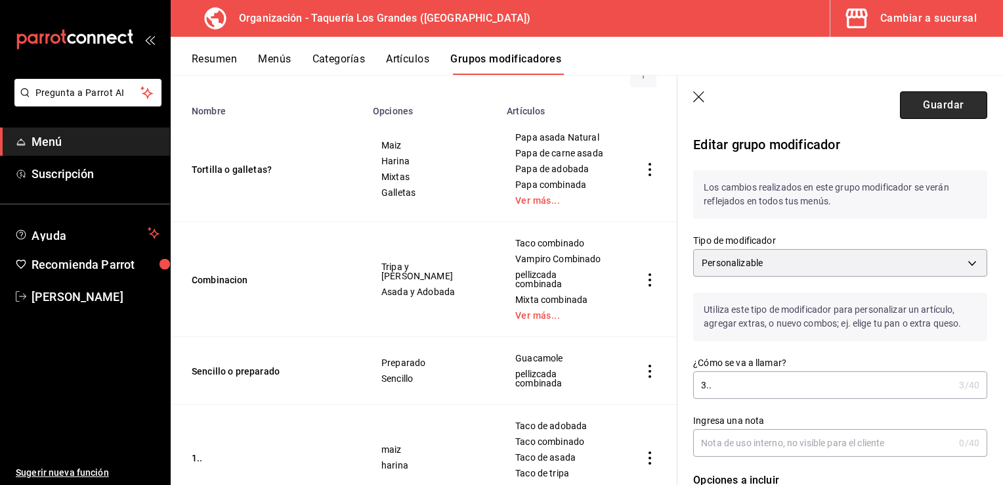
click at [935, 109] on button "Guardar" at bounding box center [943, 105] width 87 height 28
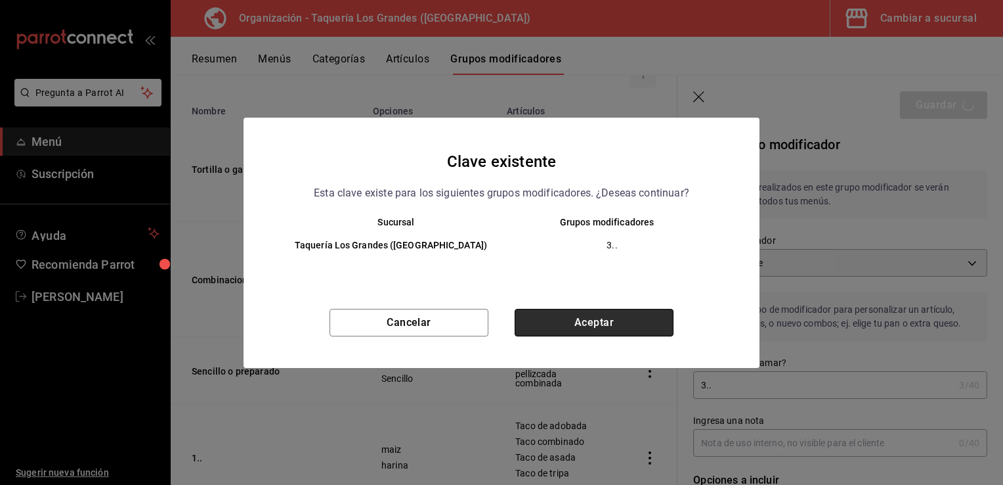
click at [599, 319] on button "Aceptar" at bounding box center [594, 323] width 159 height 28
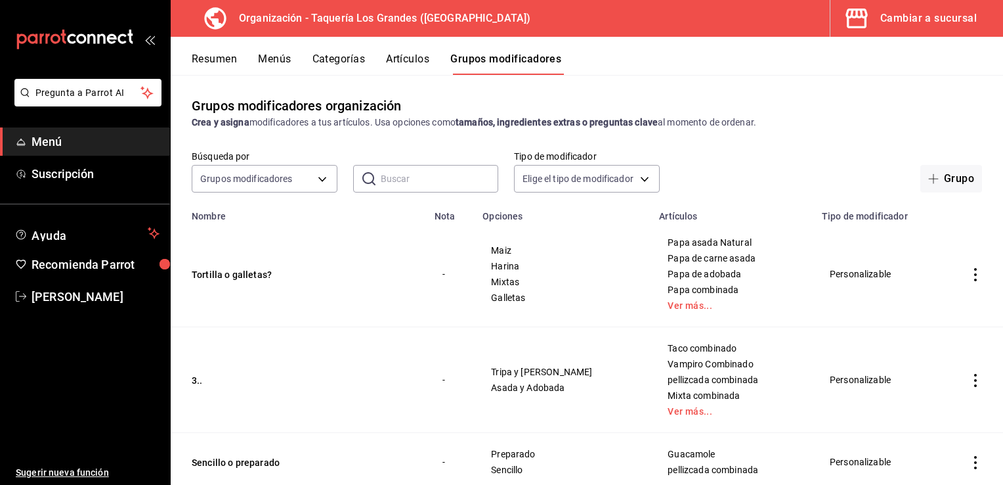
click at [901, 22] on div "Cambiar a sucursal" at bounding box center [929, 18] width 97 height 18
